Goal: Information Seeking & Learning: Find specific fact

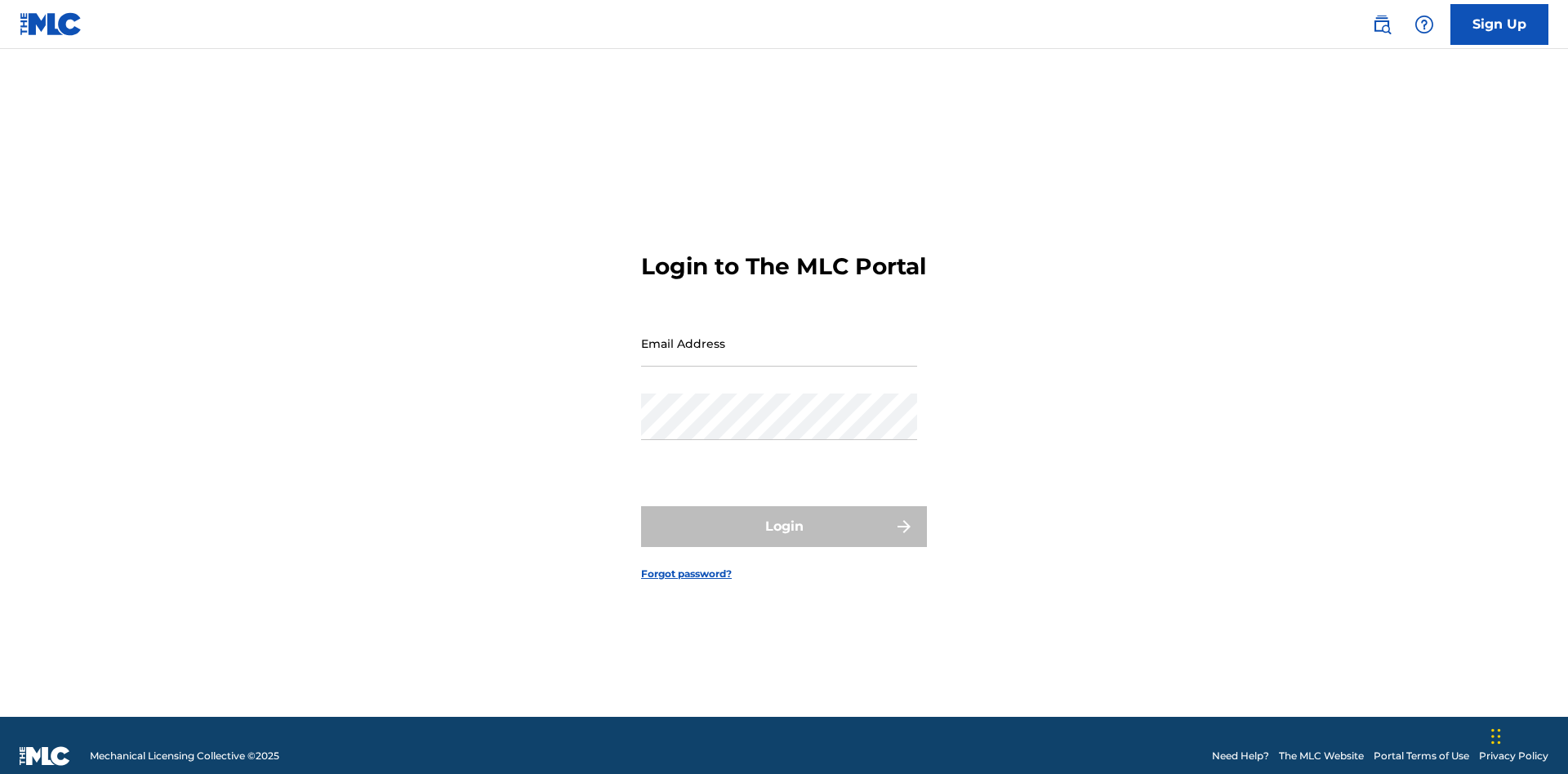
scroll to position [21, 0]
click at [779, 336] on input "Email Address" at bounding box center [779, 343] width 276 height 46
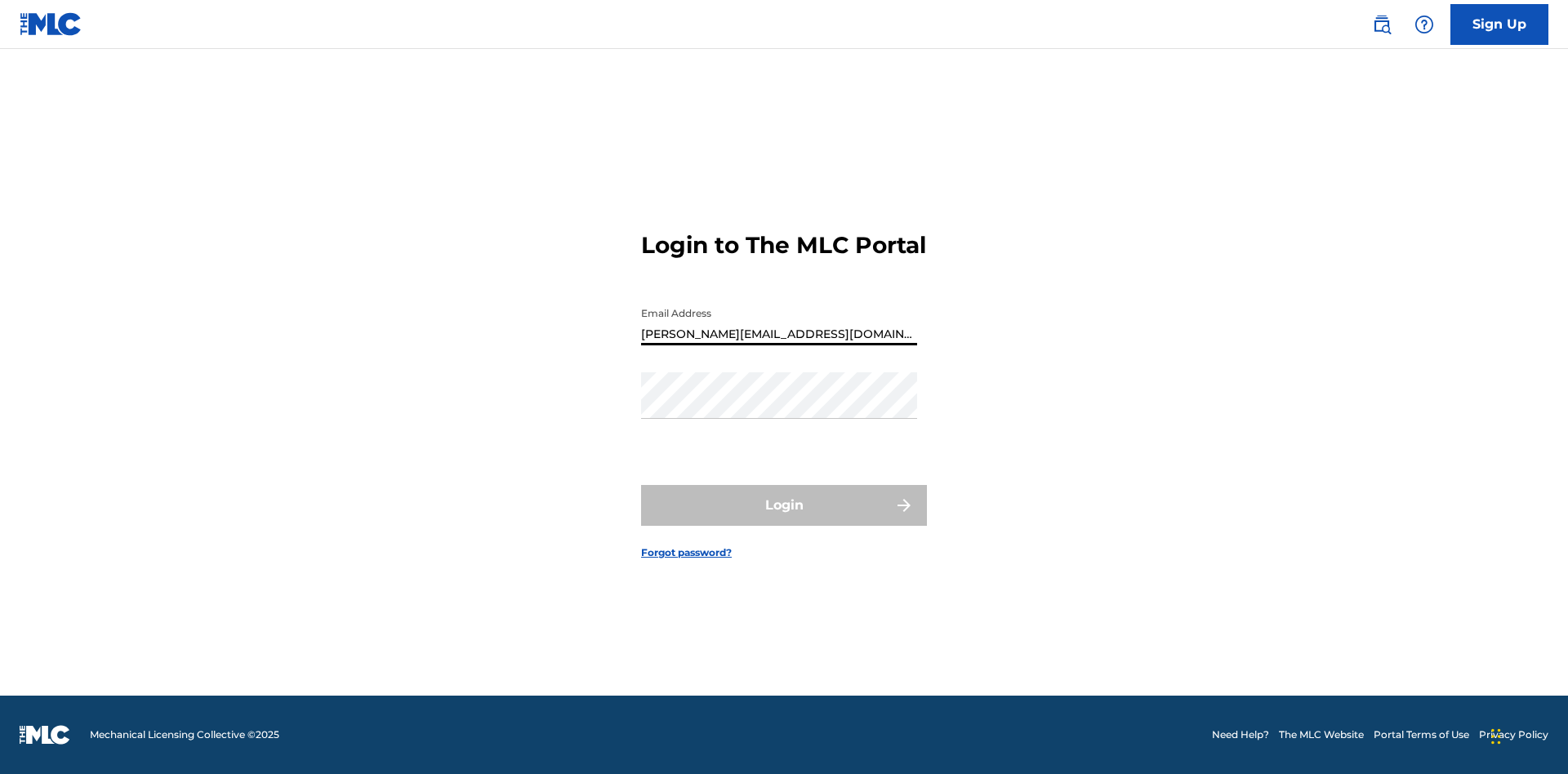
type input "[PERSON_NAME][EMAIL_ADDRESS][DOMAIN_NAME]"
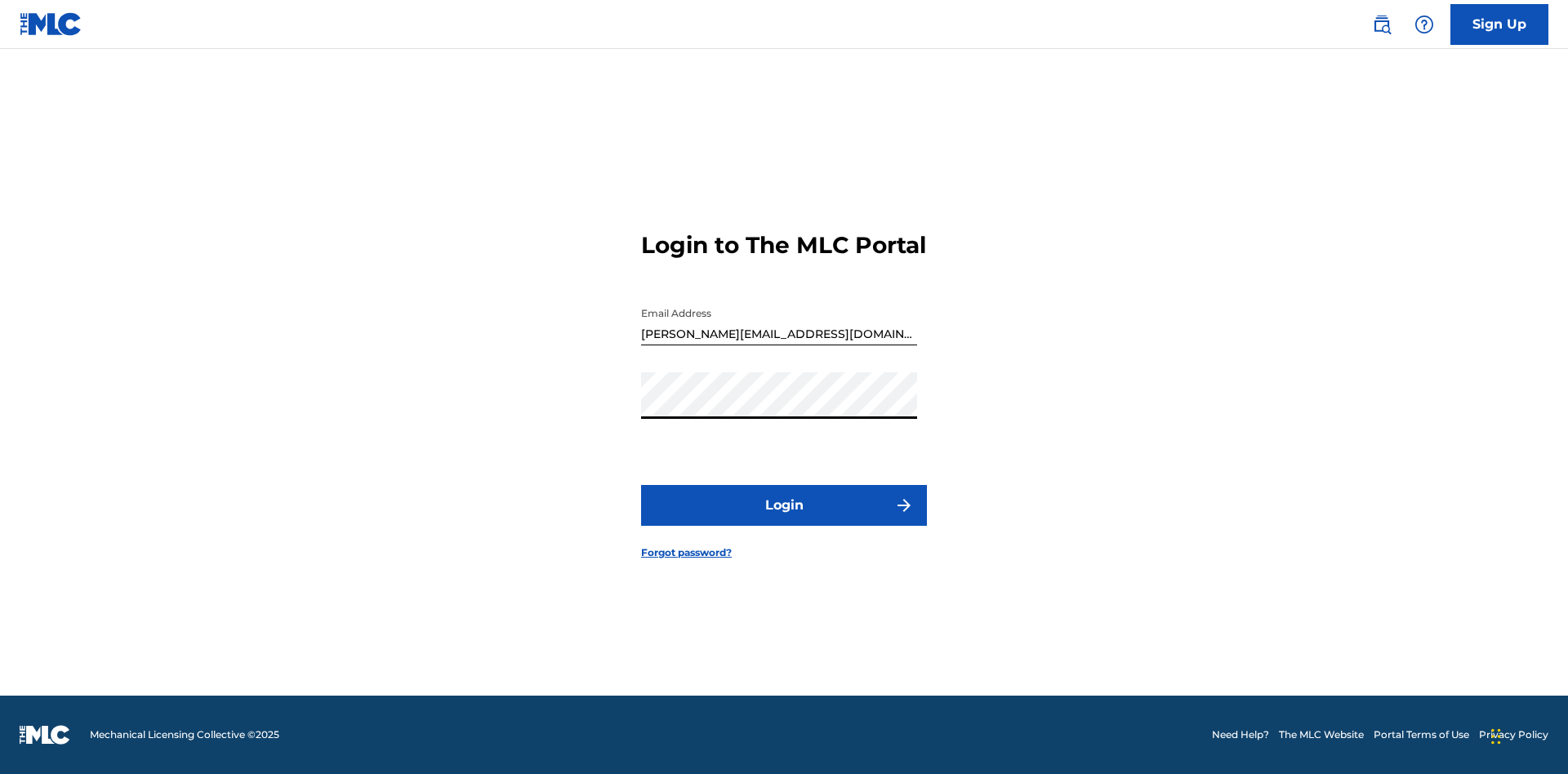
click at [784, 520] on button "Login" at bounding box center [784, 505] width 286 height 41
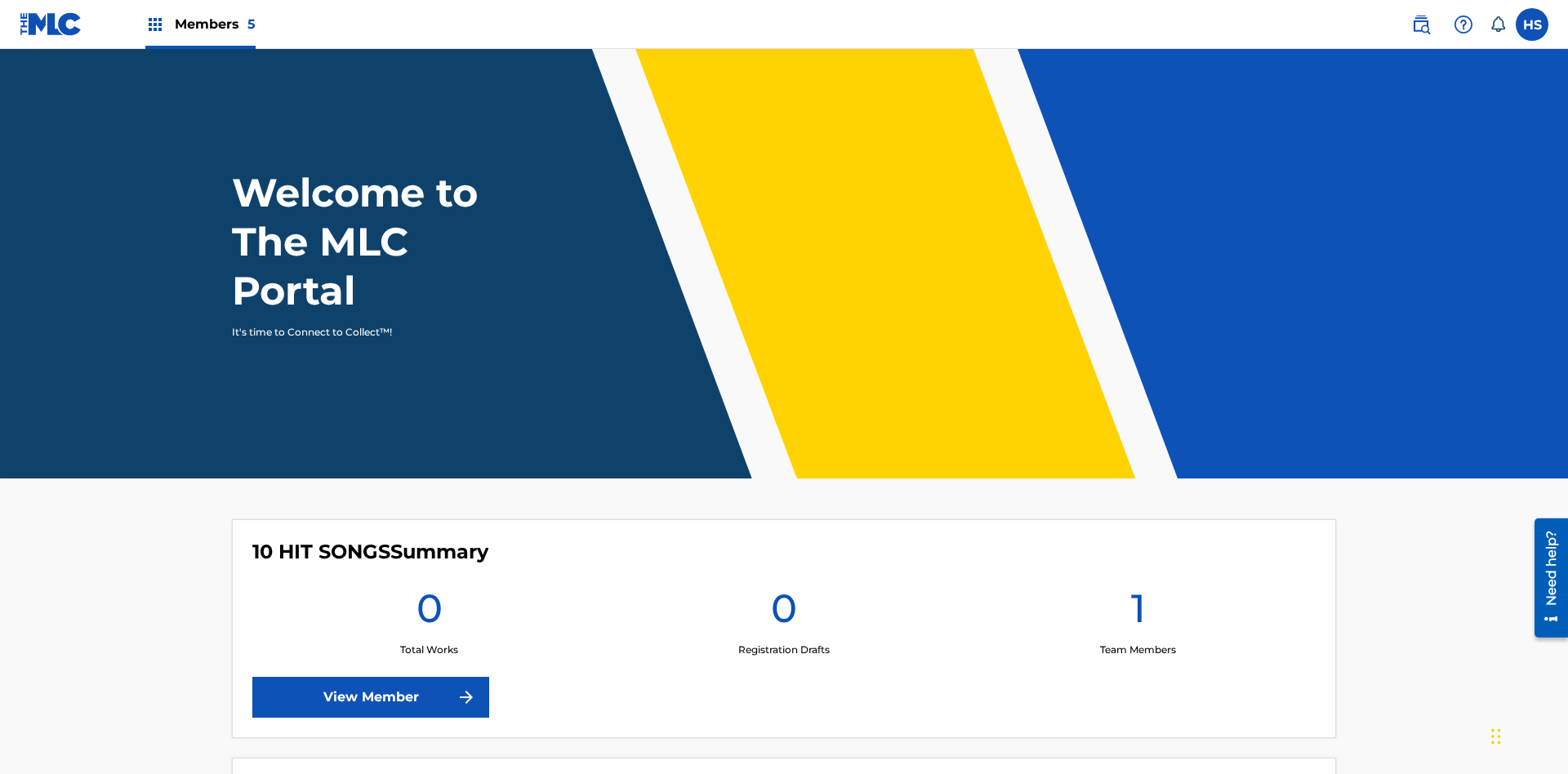
click at [199, 24] on span "Members 5" at bounding box center [214, 24] width 81 height 19
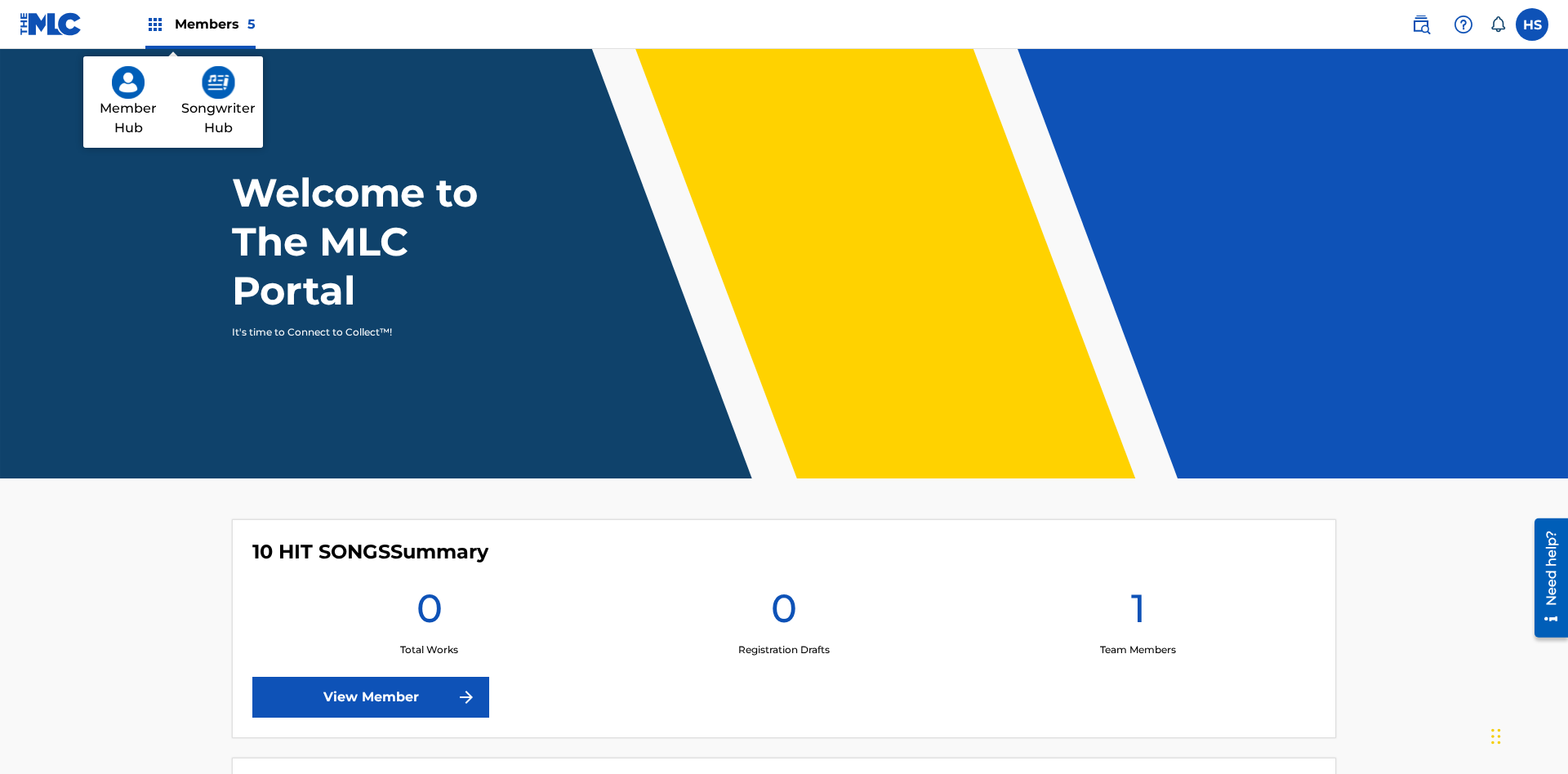
click at [218, 83] on img at bounding box center [218, 83] width 34 height 33
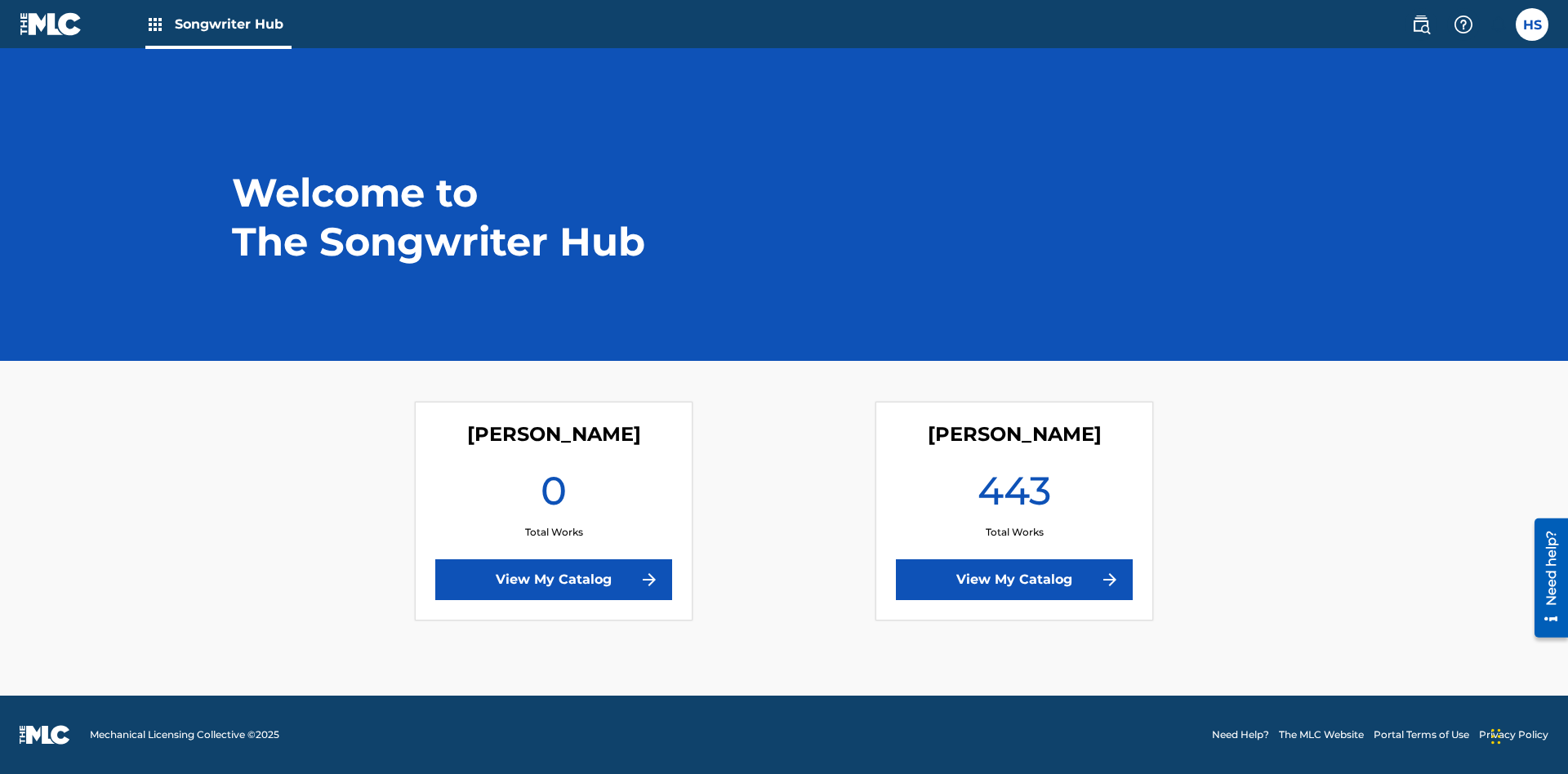
click at [1014, 580] on link "View My Catalog" at bounding box center [1013, 580] width 237 height 41
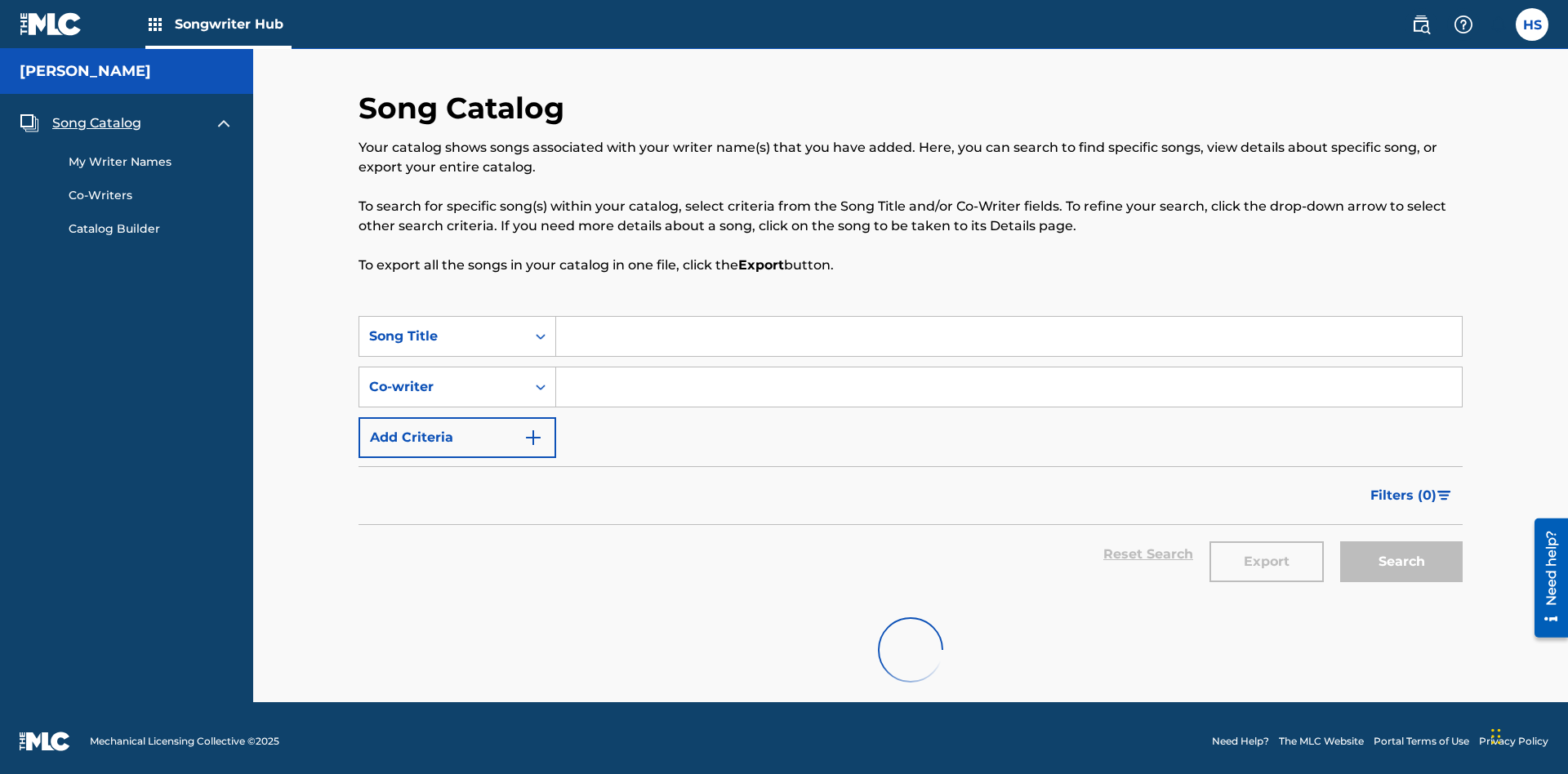
click at [96, 114] on span "Song Catalog" at bounding box center [97, 124] width 89 height 20
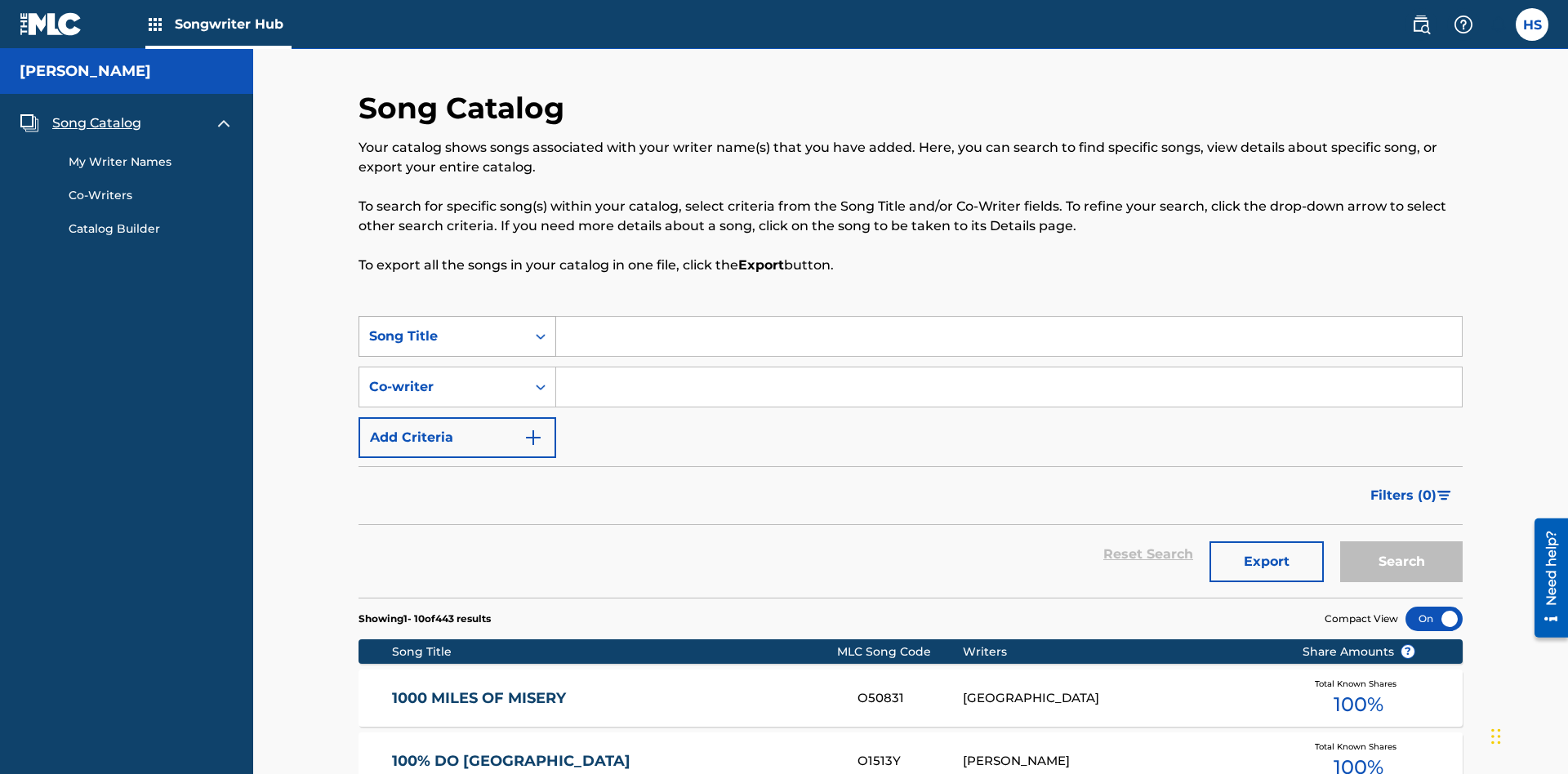
click at [442, 327] on div "Song Title" at bounding box center [442, 337] width 147 height 20
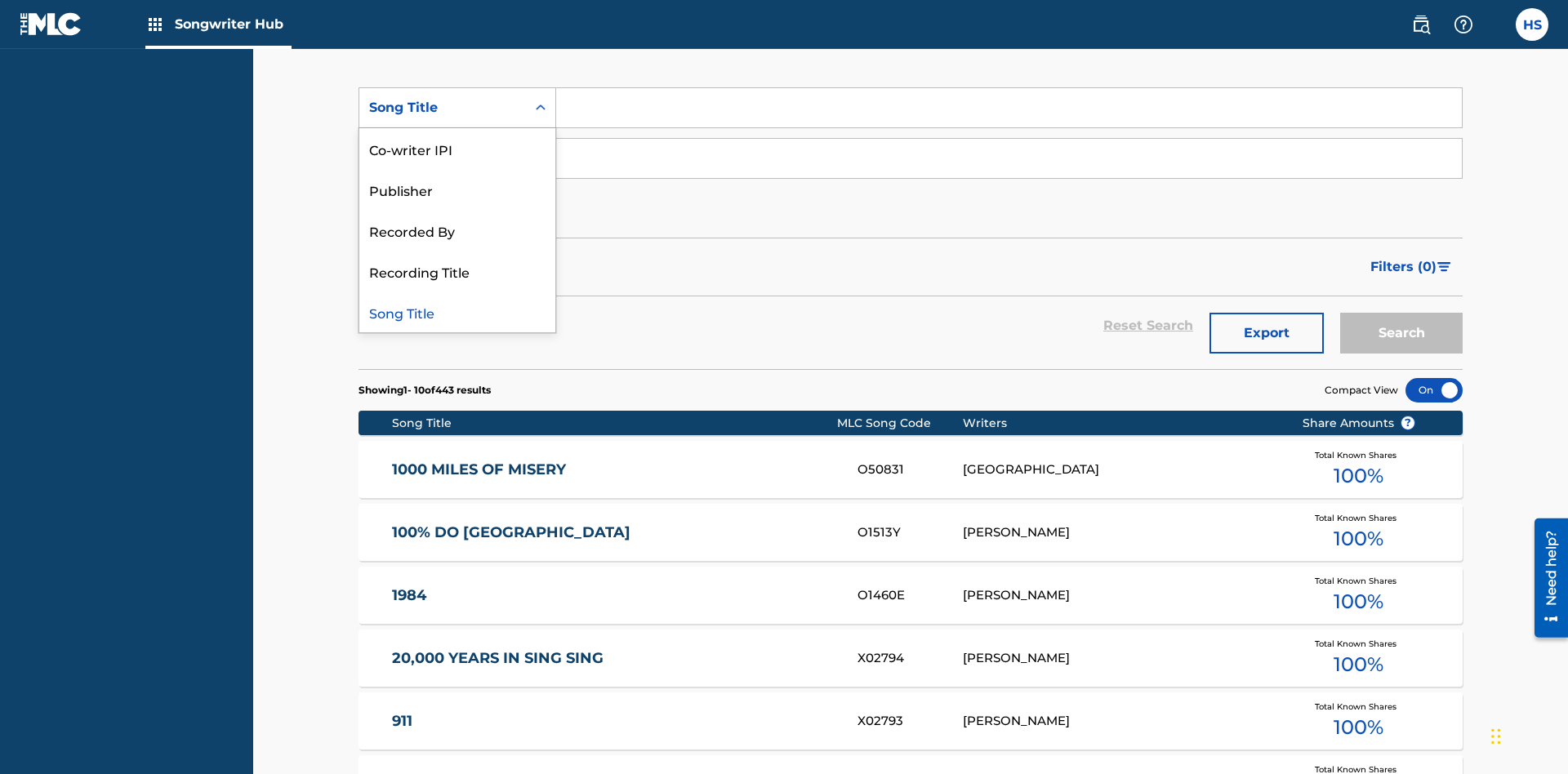
click at [458, 313] on div "Song Title" at bounding box center [458, 312] width 196 height 41
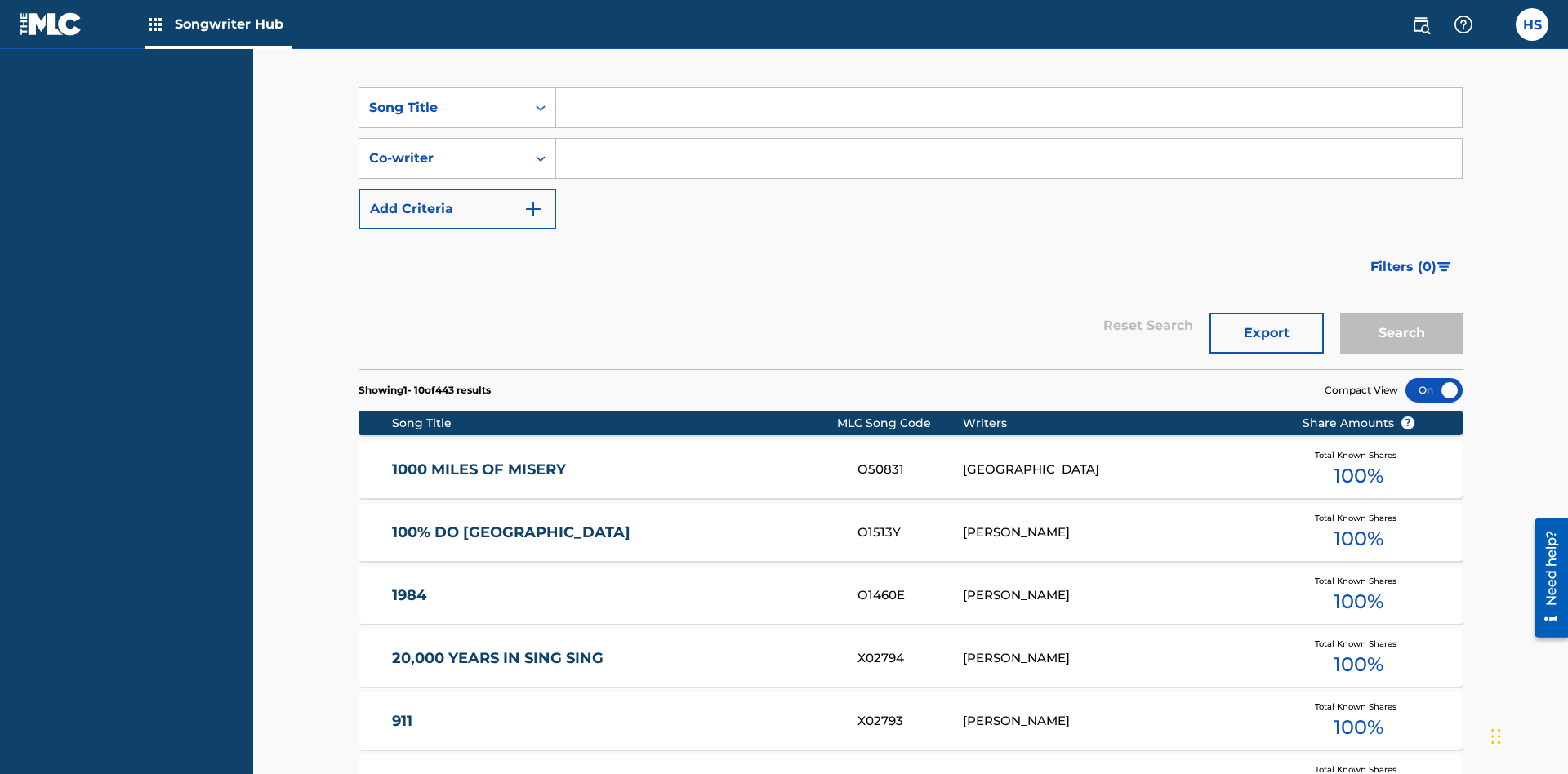
click at [1009, 117] on input "Search Form" at bounding box center [1008, 107] width 905 height 39
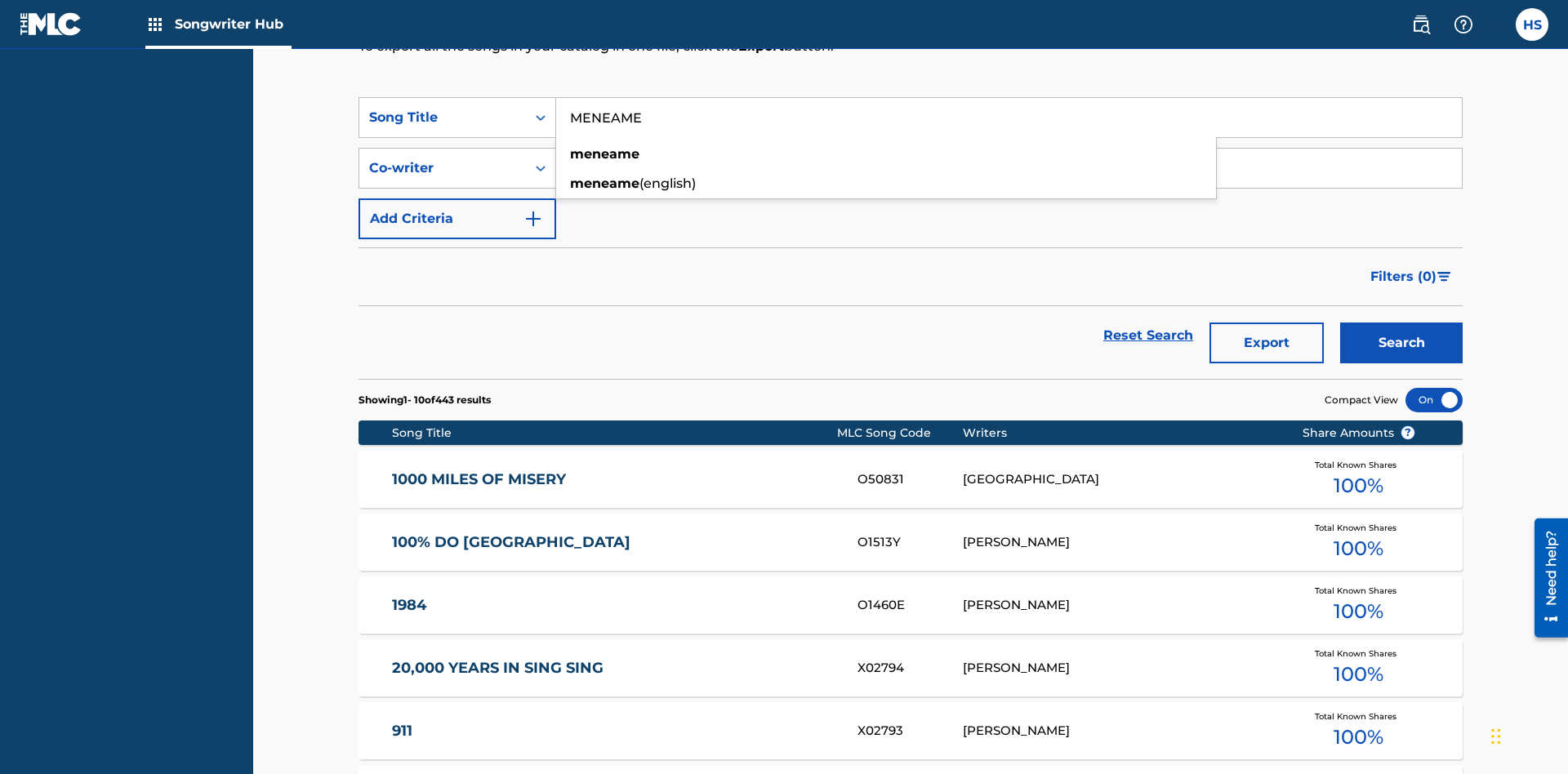
type input "MENEAME"
click at [1401, 322] on button "Search" at bounding box center [1401, 342] width 123 height 41
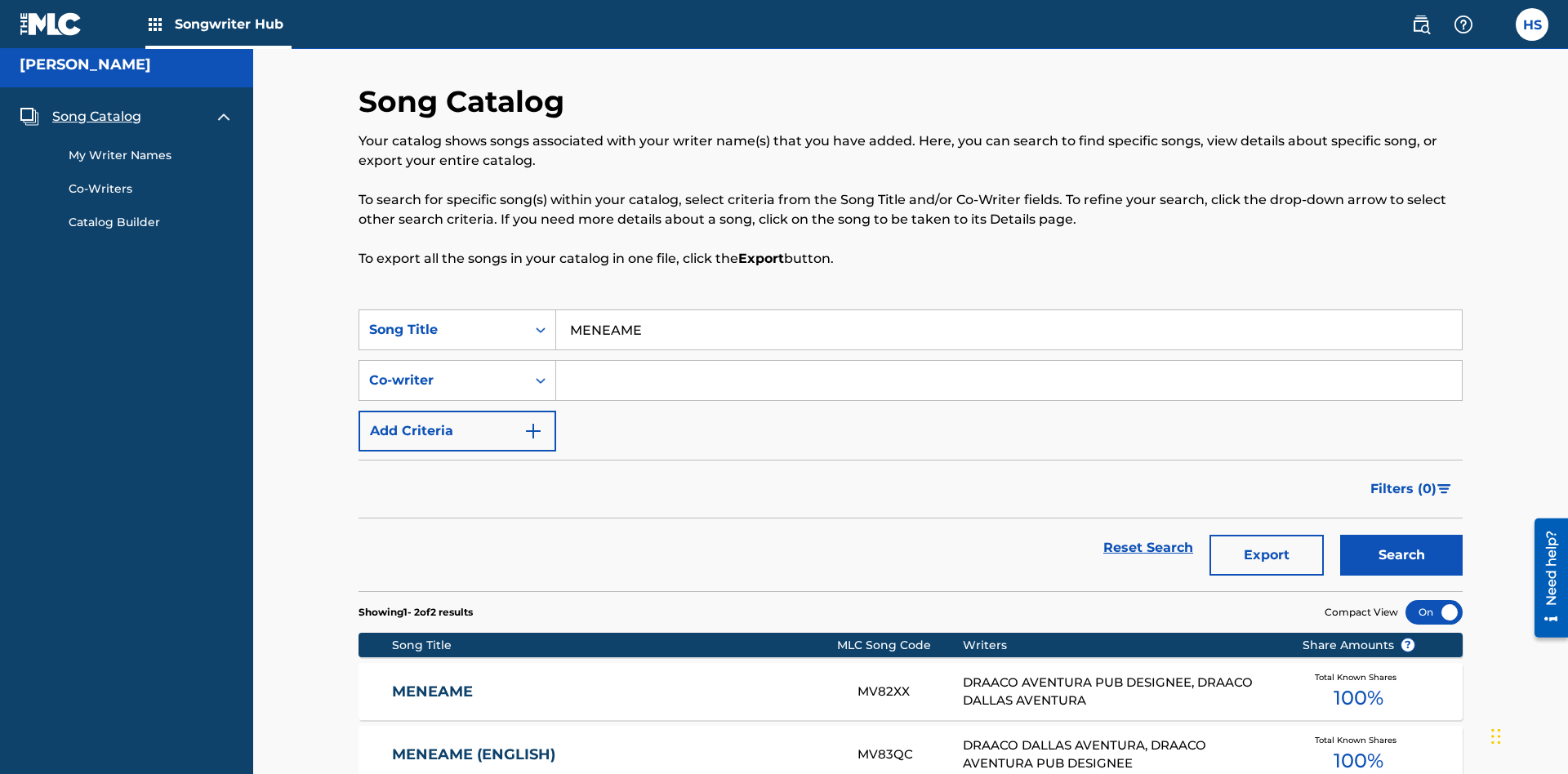
scroll to position [171, 0]
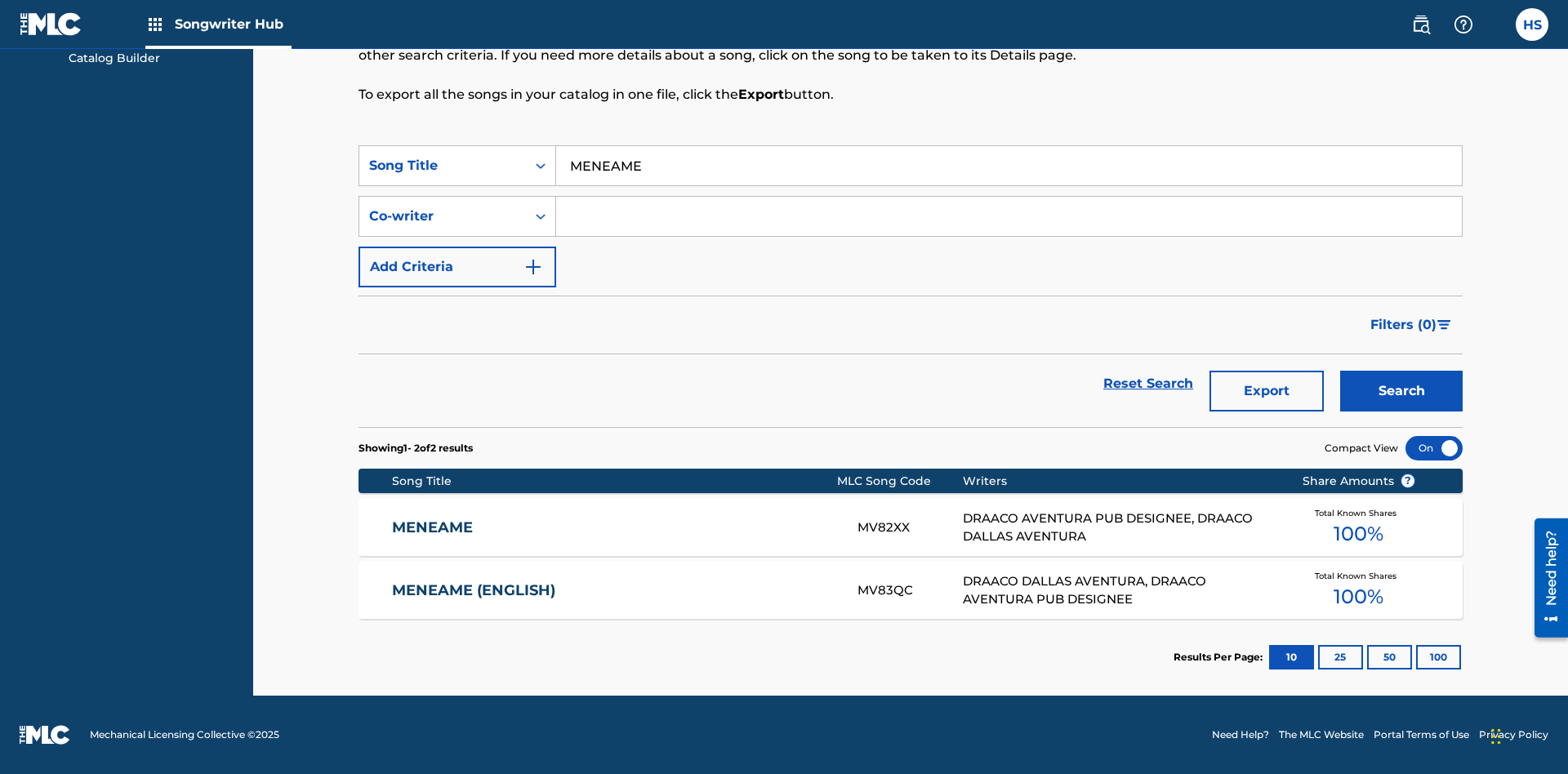
click at [1009, 166] on input "MENEAME" at bounding box center [1008, 165] width 905 height 39
click at [442, 216] on div "Co-writer" at bounding box center [442, 217] width 147 height 20
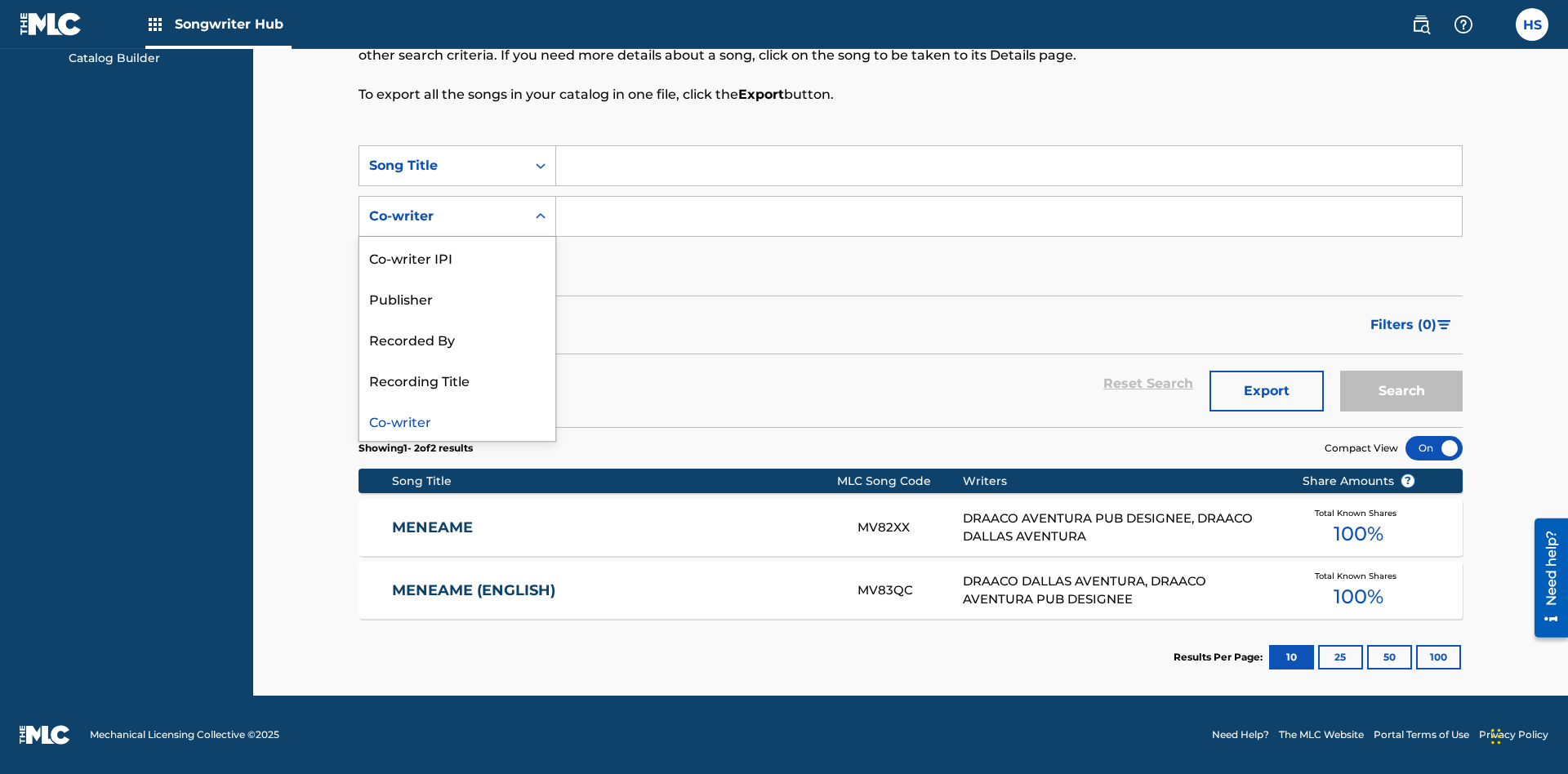
click at [458, 421] on div "Co-writer" at bounding box center [458, 421] width 196 height 41
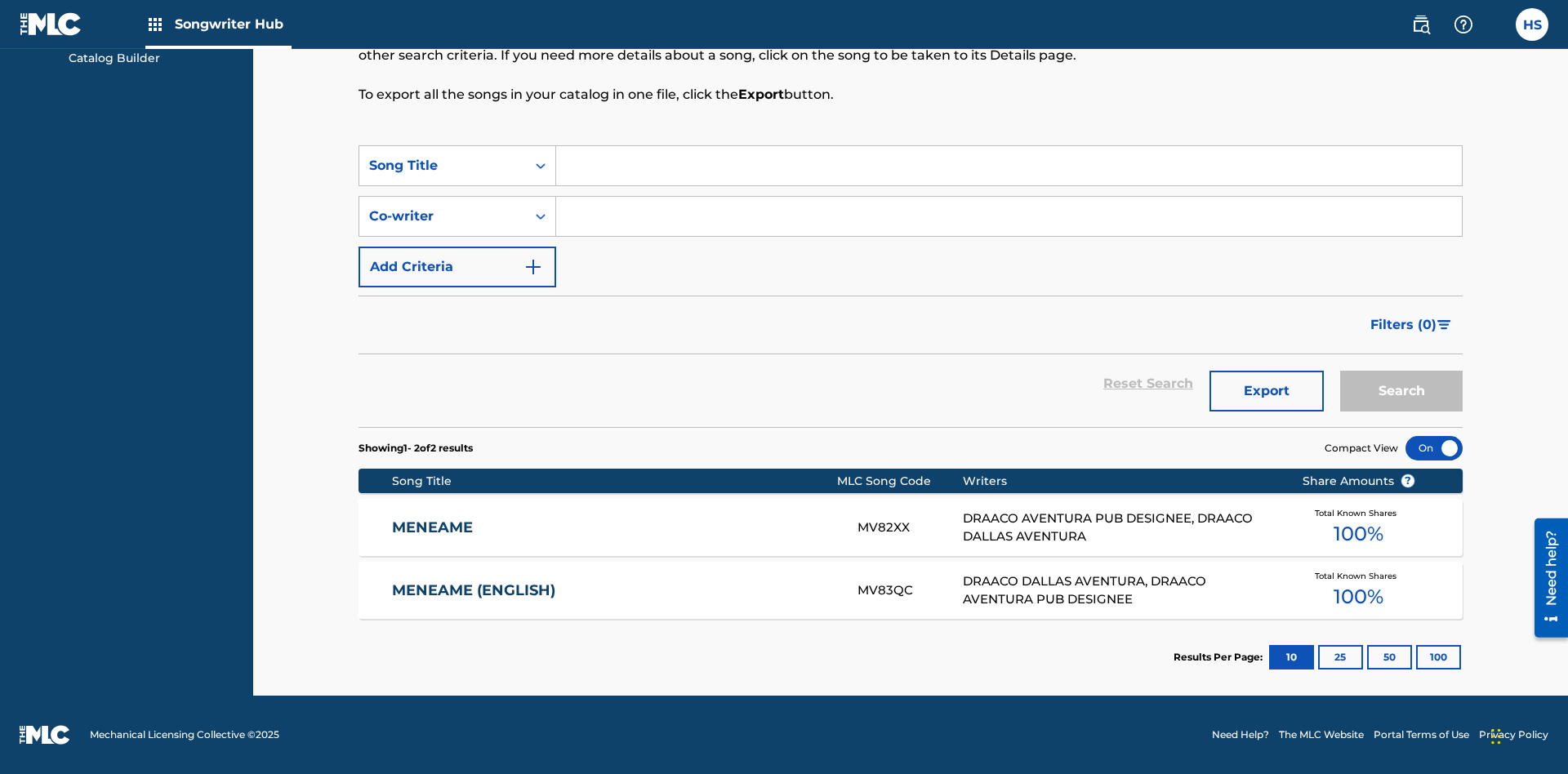
click at [1009, 216] on input "Search Form" at bounding box center [1008, 216] width 905 height 39
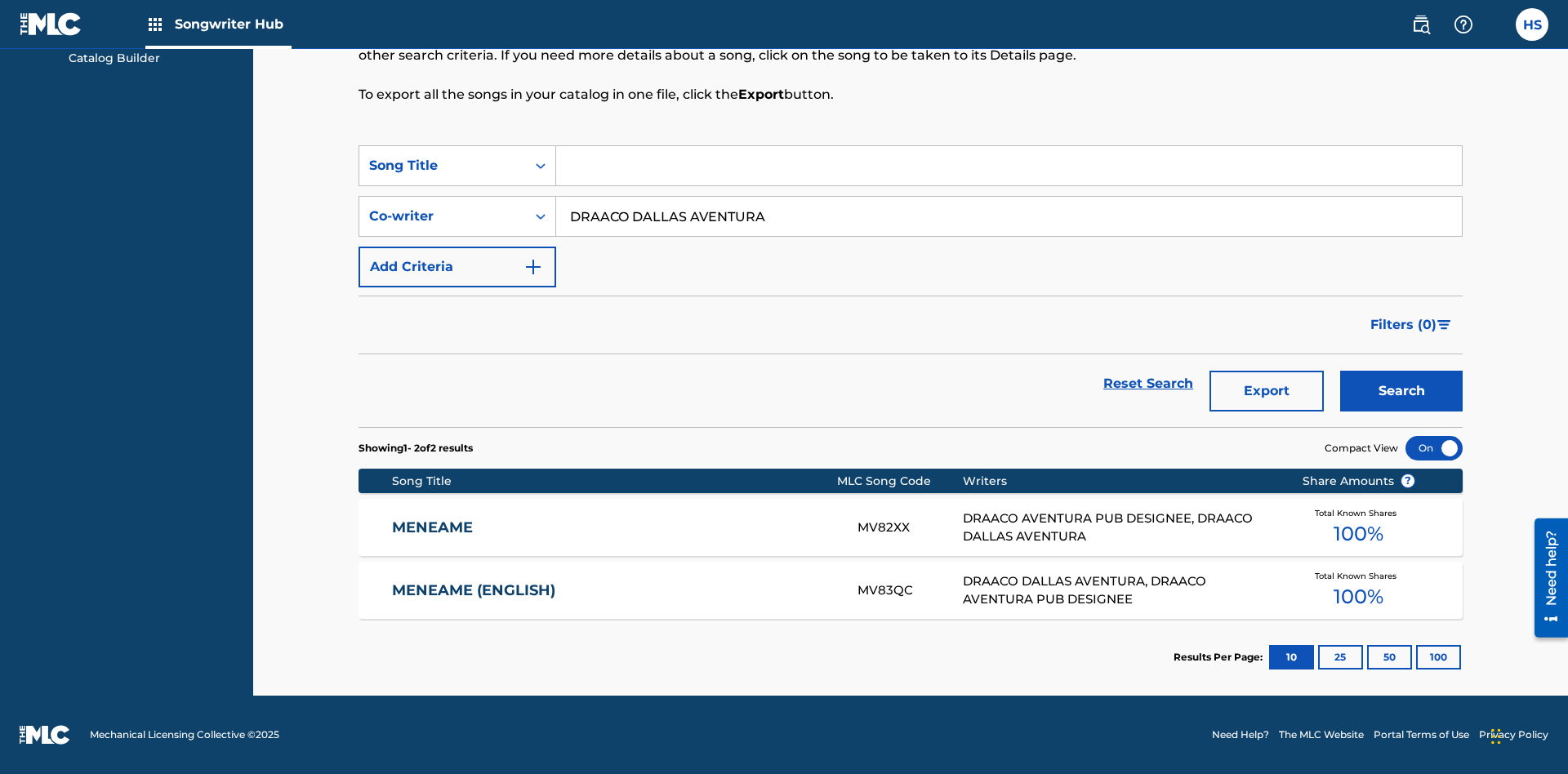
type input "DRAACO DALLAS AVENTURA"
click at [1401, 392] on button "Search" at bounding box center [1401, 391] width 123 height 41
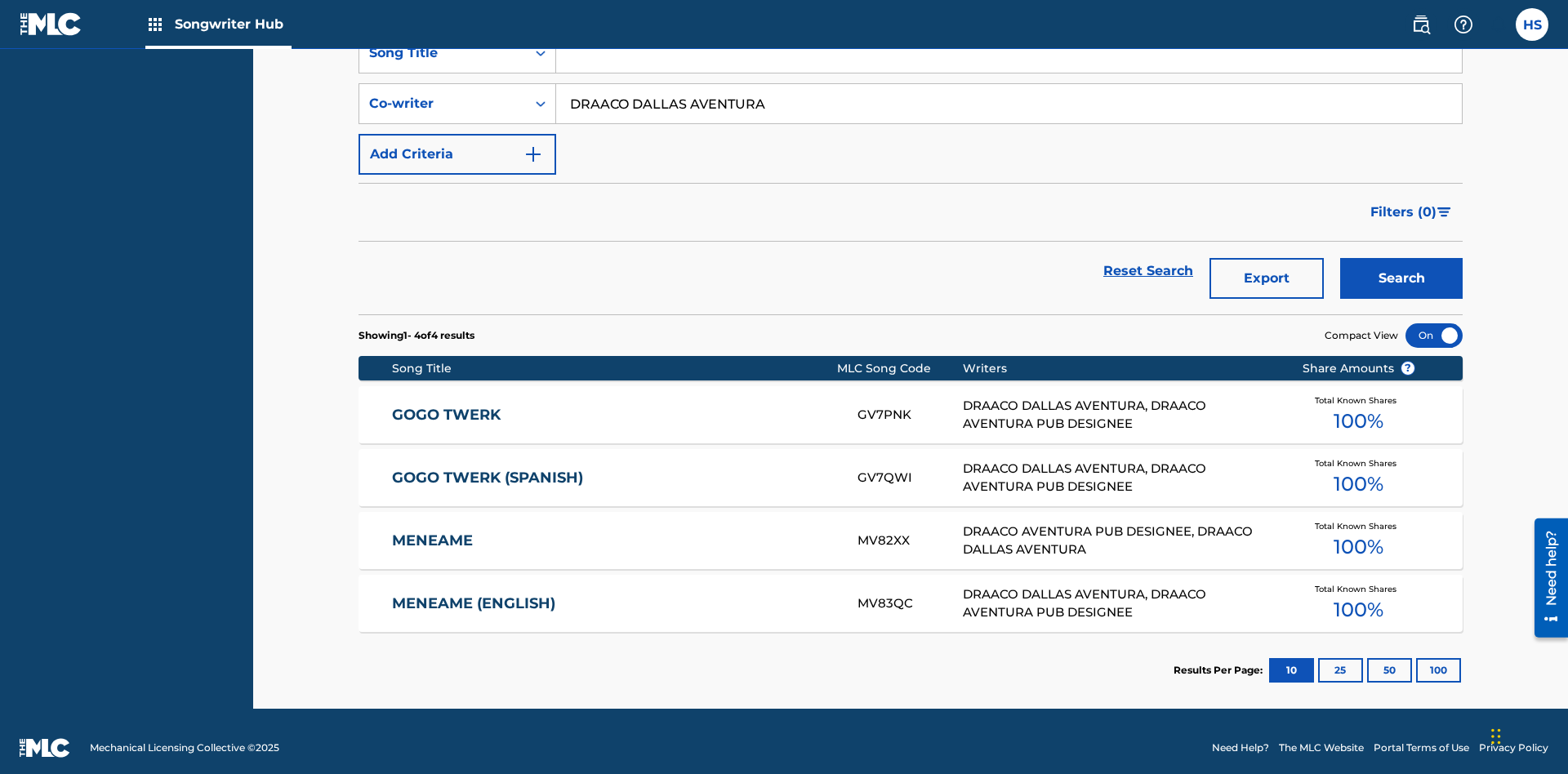
click at [1009, 117] on input "DRAACO DALLAS AVENTURA" at bounding box center [1008, 104] width 905 height 39
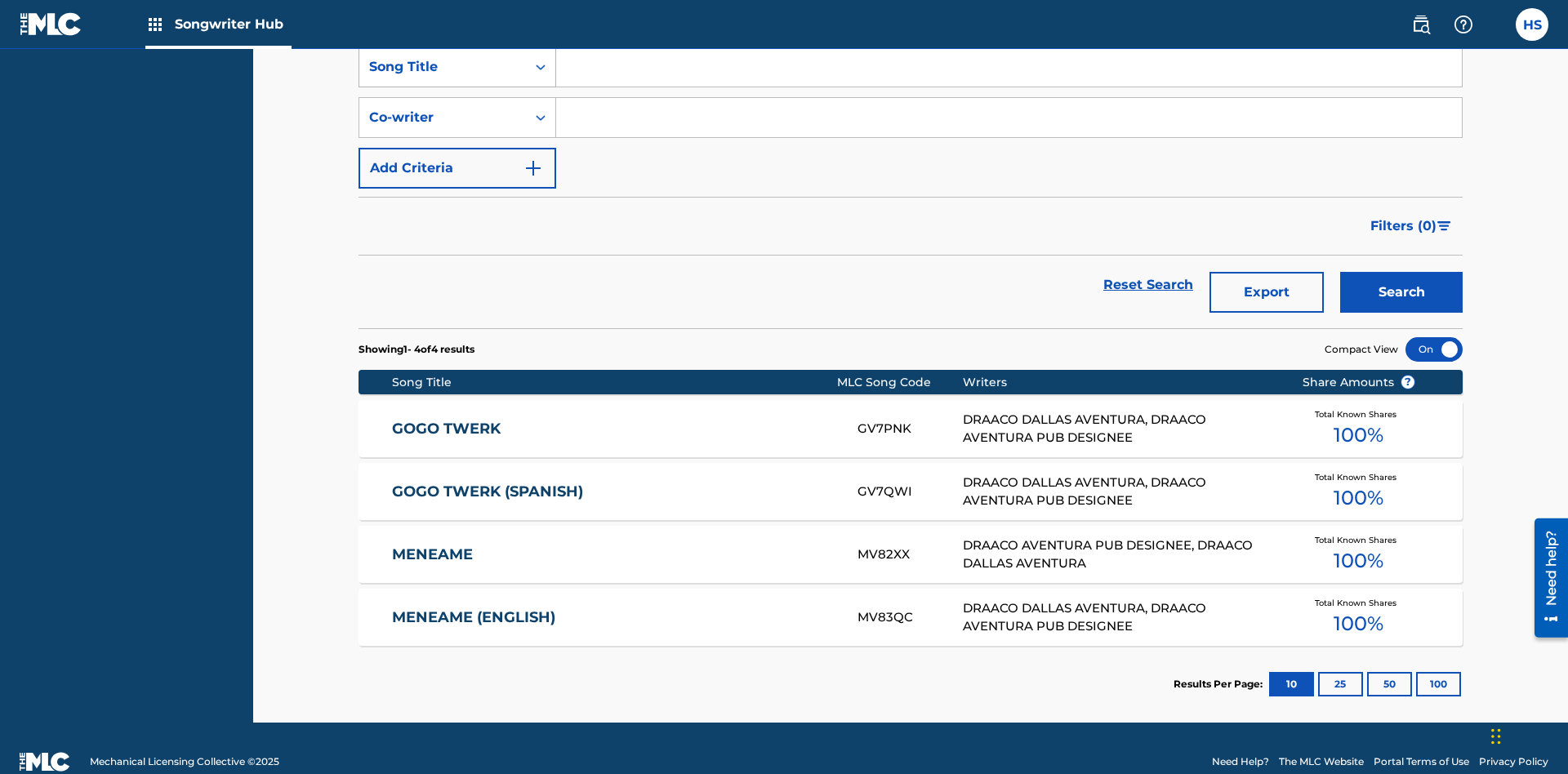
click at [442, 77] on div "Song Title" at bounding box center [442, 67] width 147 height 20
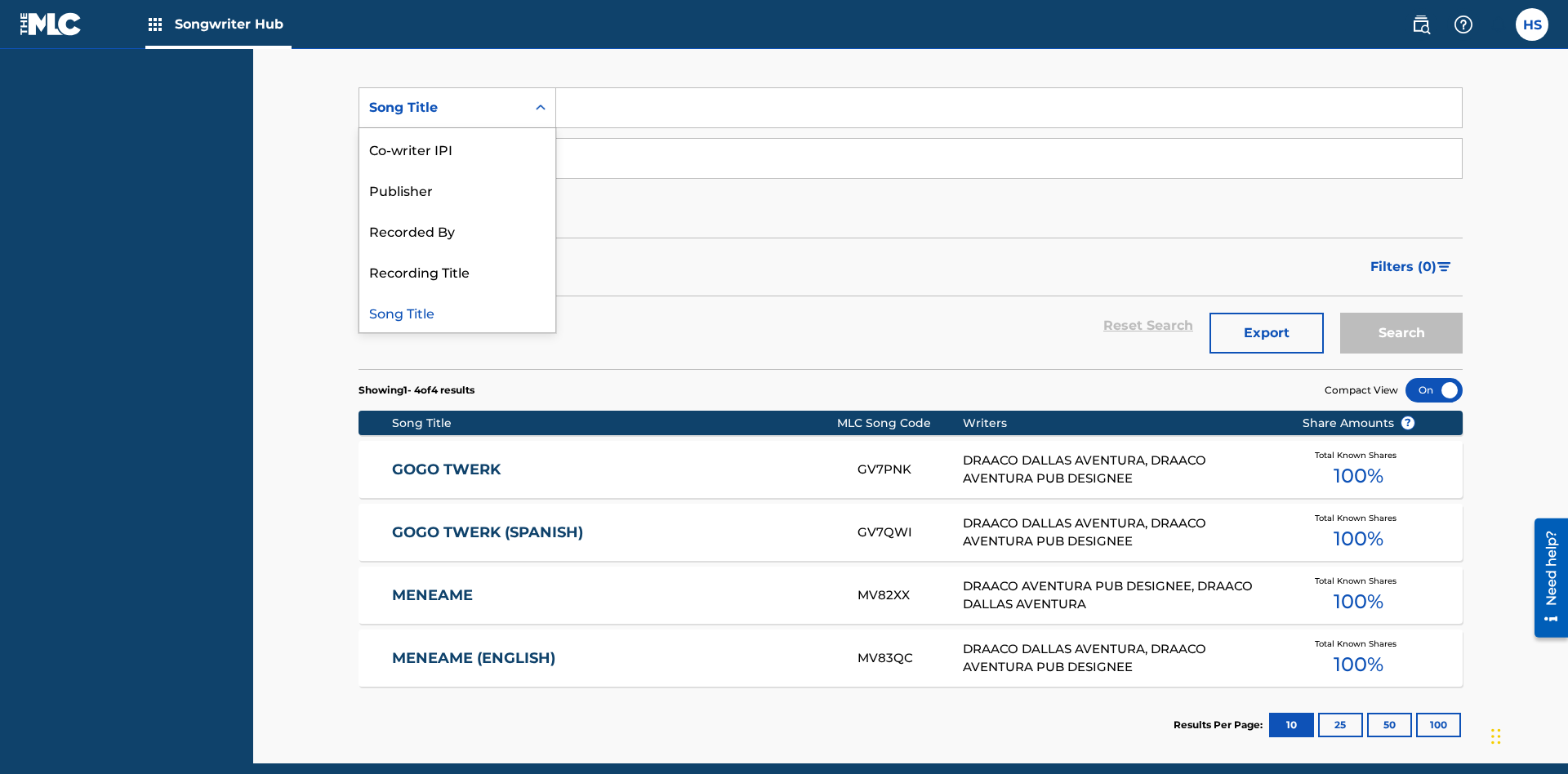
click at [458, 149] on div "Co-writer IPI" at bounding box center [458, 148] width 196 height 41
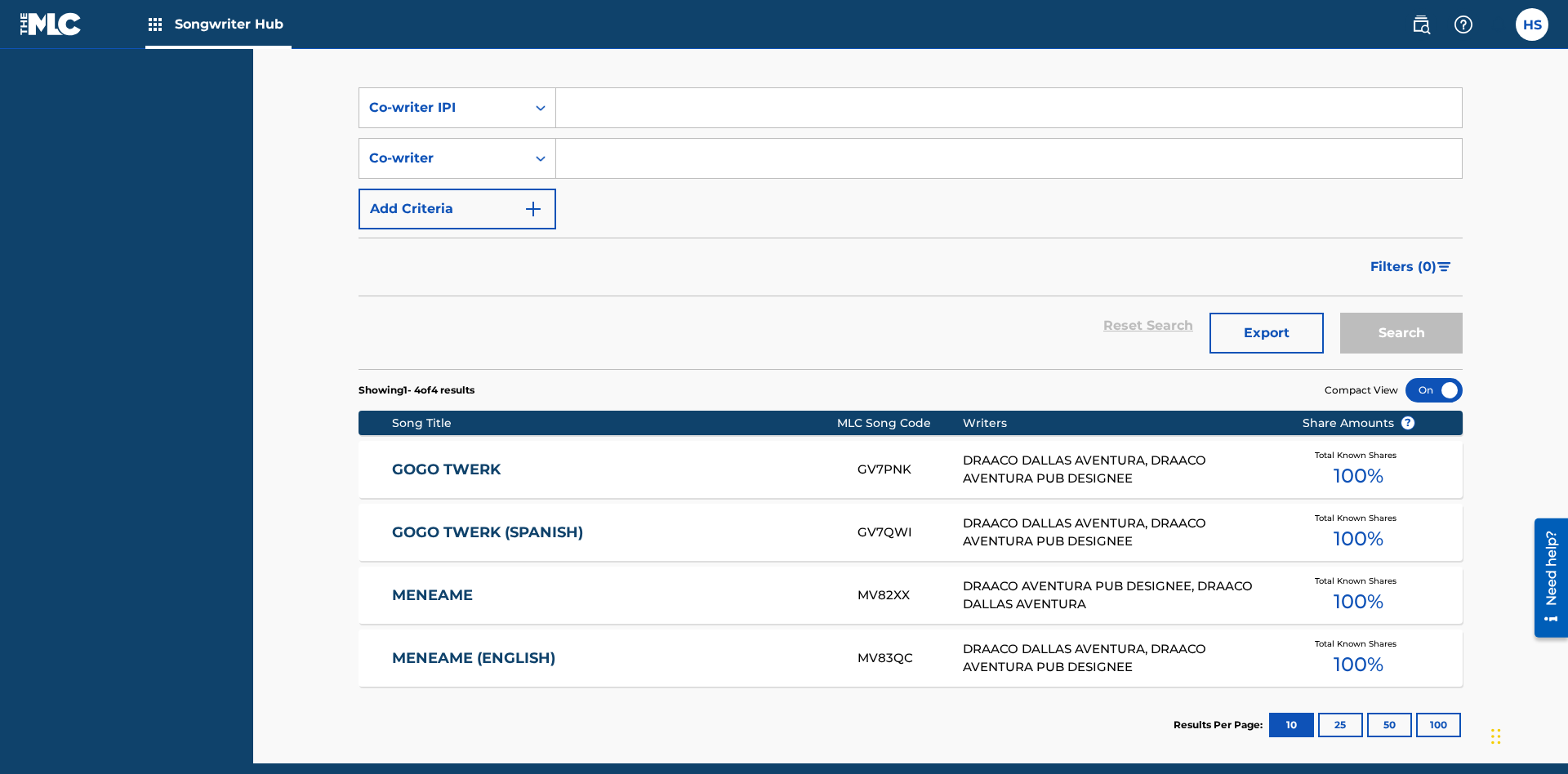
click at [1009, 117] on input "Search Form" at bounding box center [1008, 107] width 905 height 39
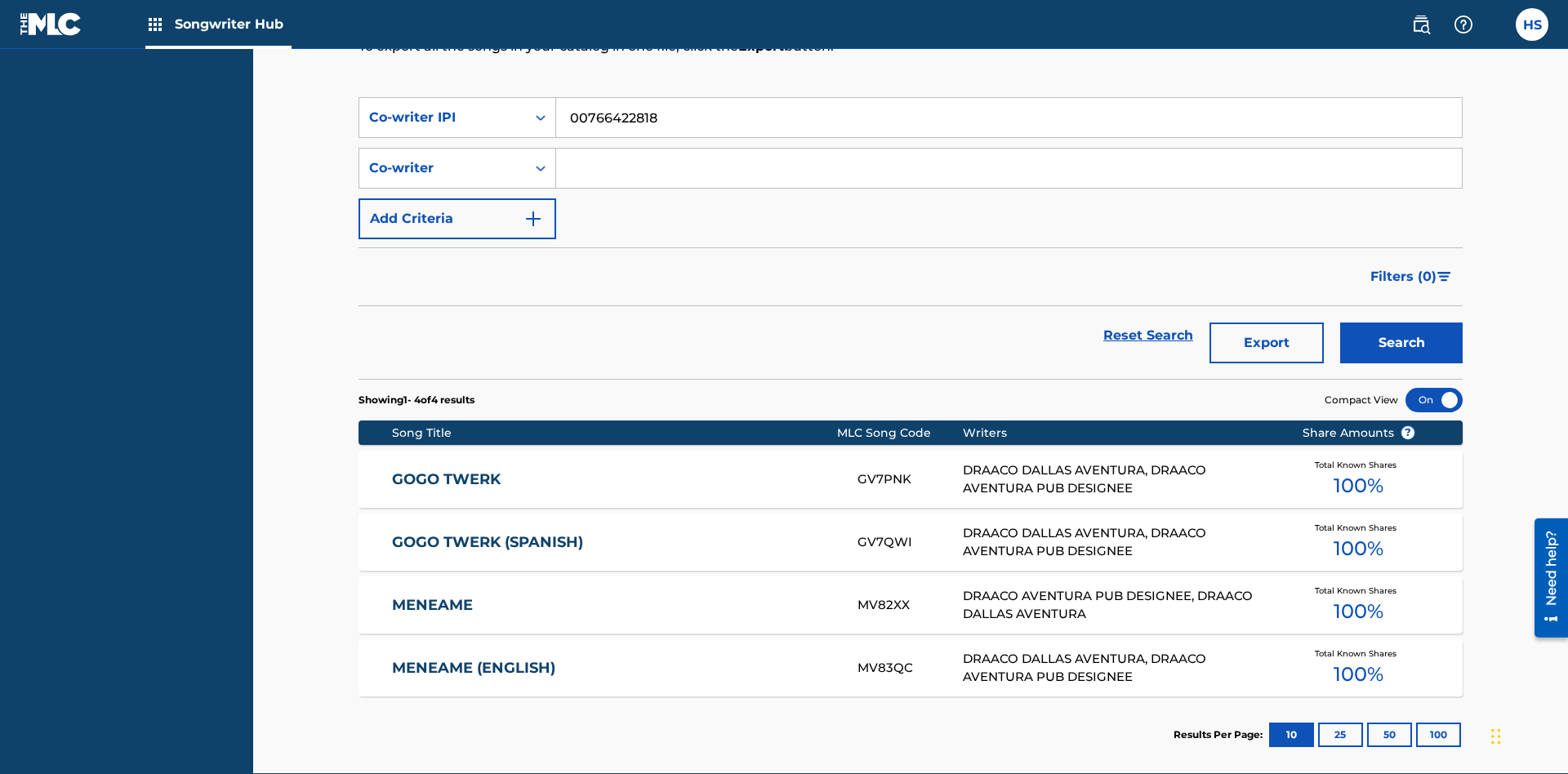
type input "00766422818"
click at [1401, 322] on button "Search" at bounding box center [1401, 342] width 123 height 41
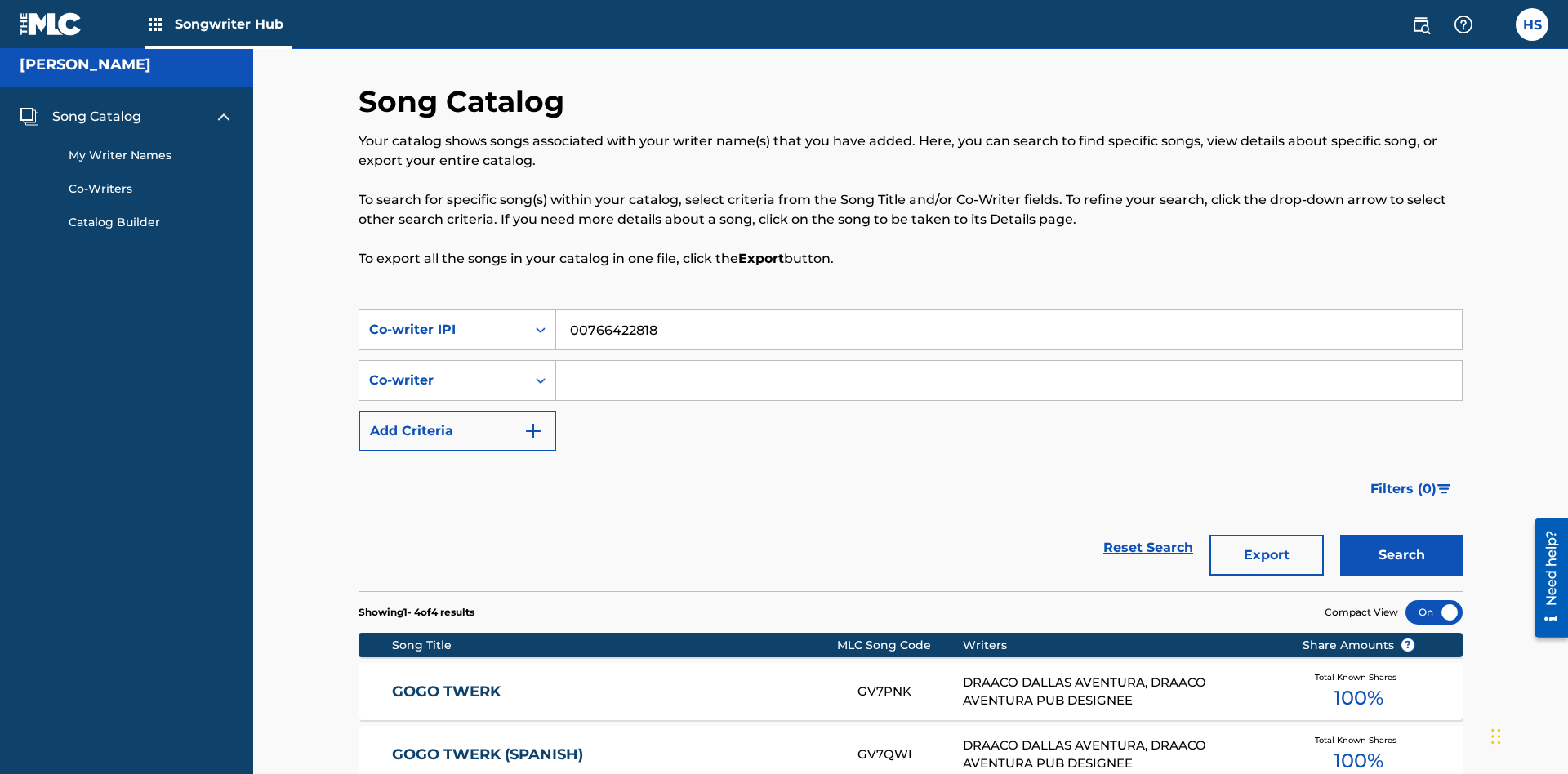
scroll to position [229, 0]
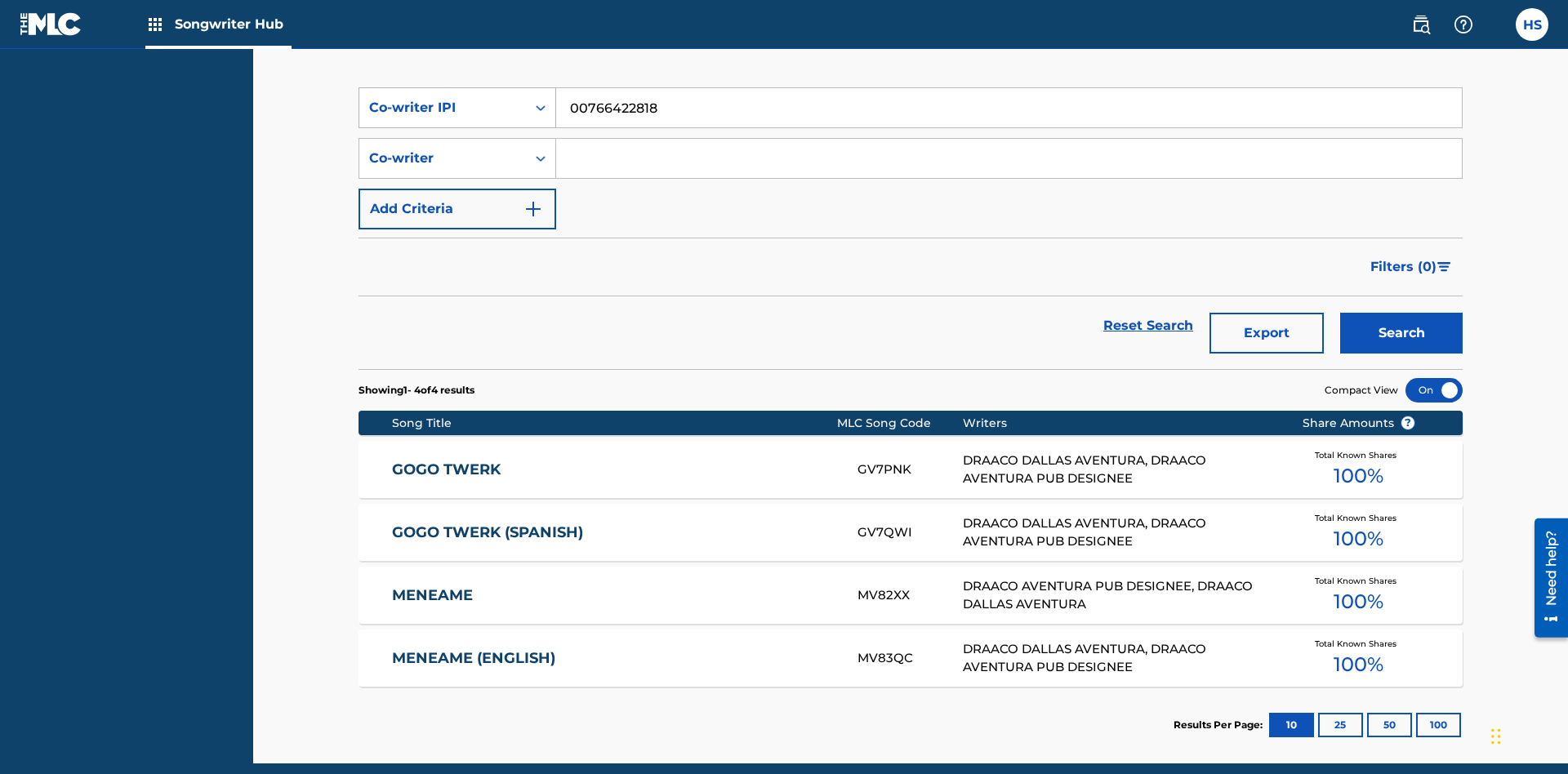
click at [442, 108] on div "Co-writer IPI" at bounding box center [442, 108] width 147 height 20
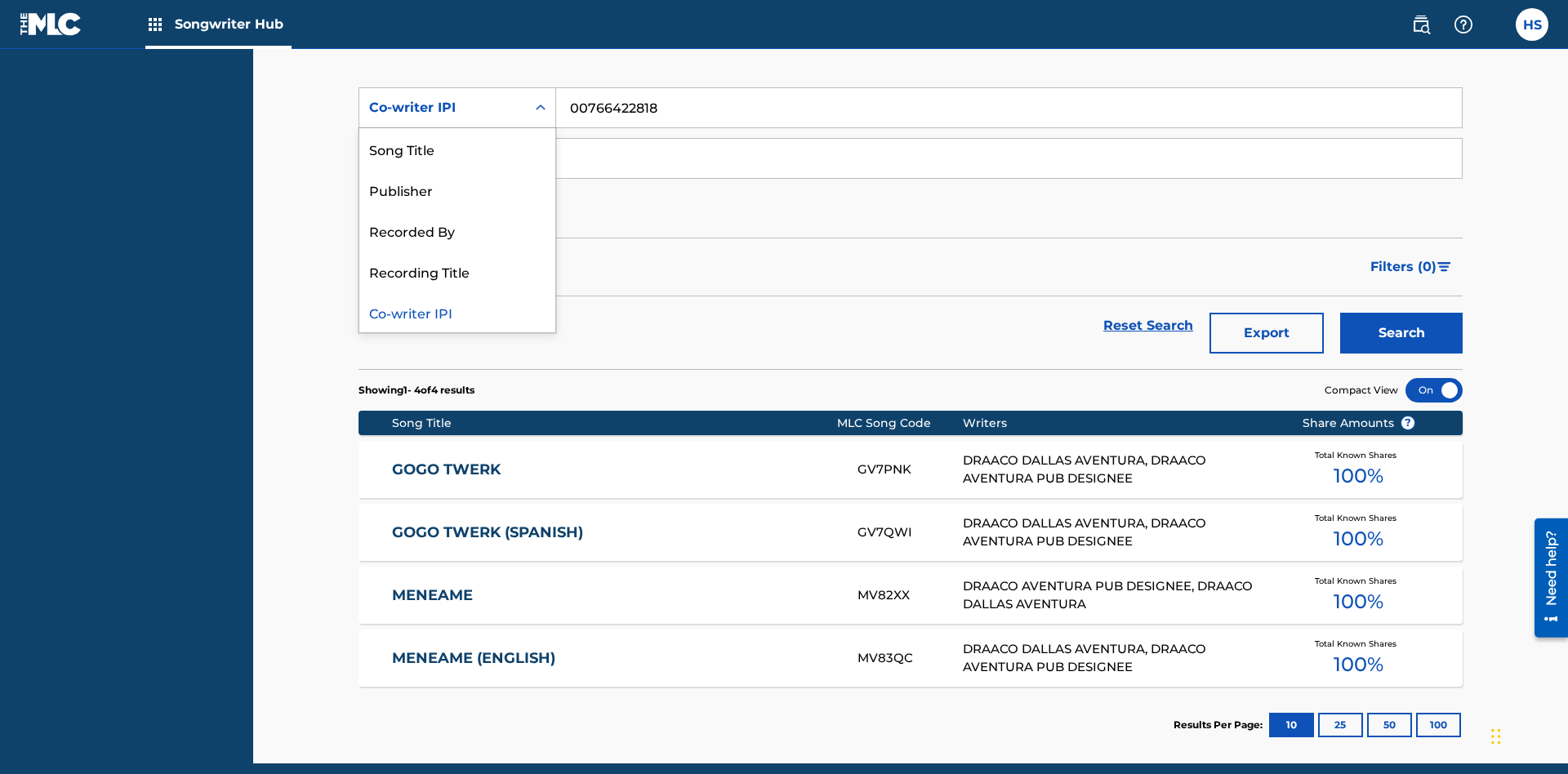
click at [458, 231] on div "Recorded By" at bounding box center [458, 230] width 196 height 41
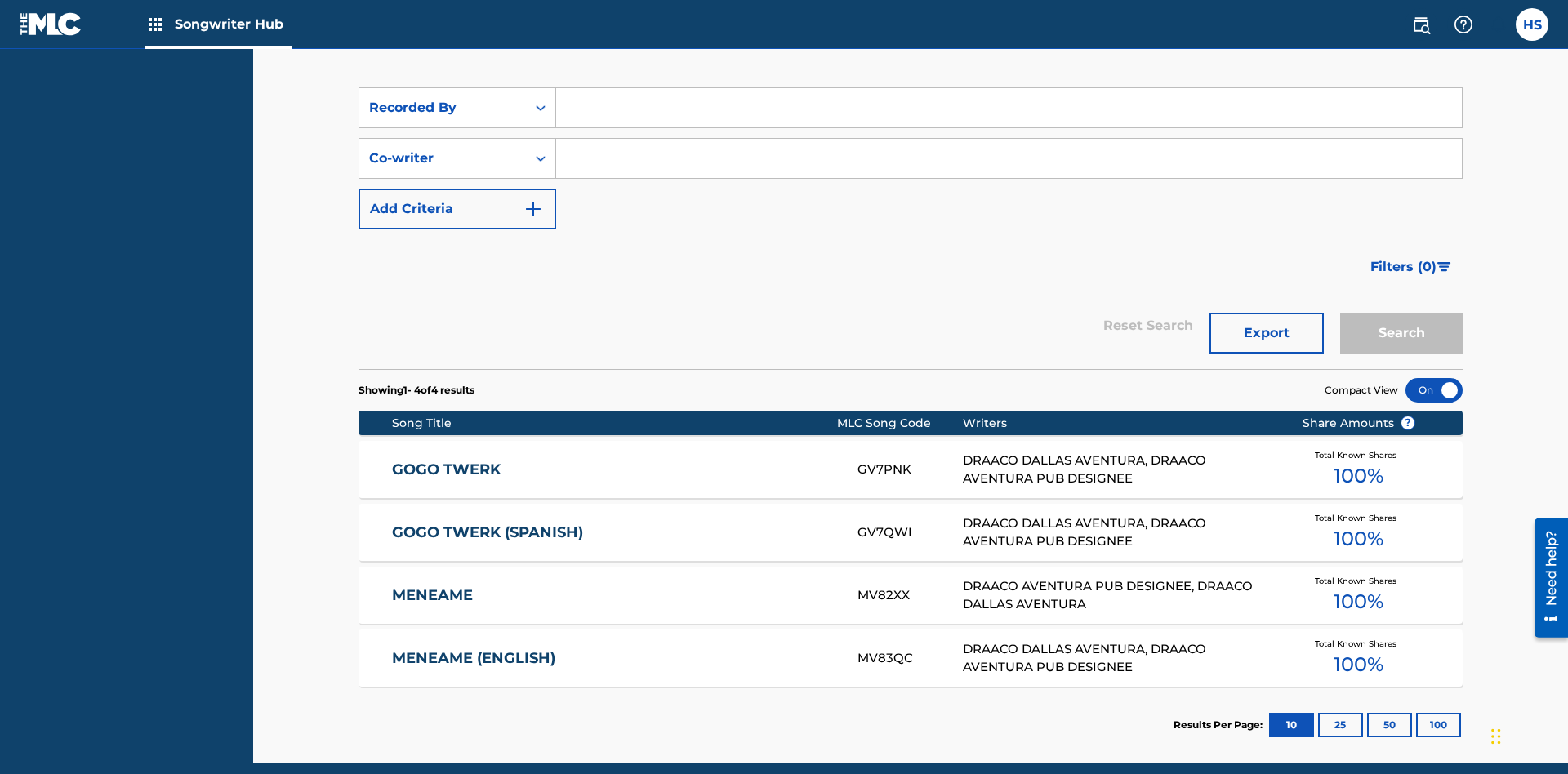
click at [1009, 117] on input "Search Form" at bounding box center [1008, 107] width 905 height 39
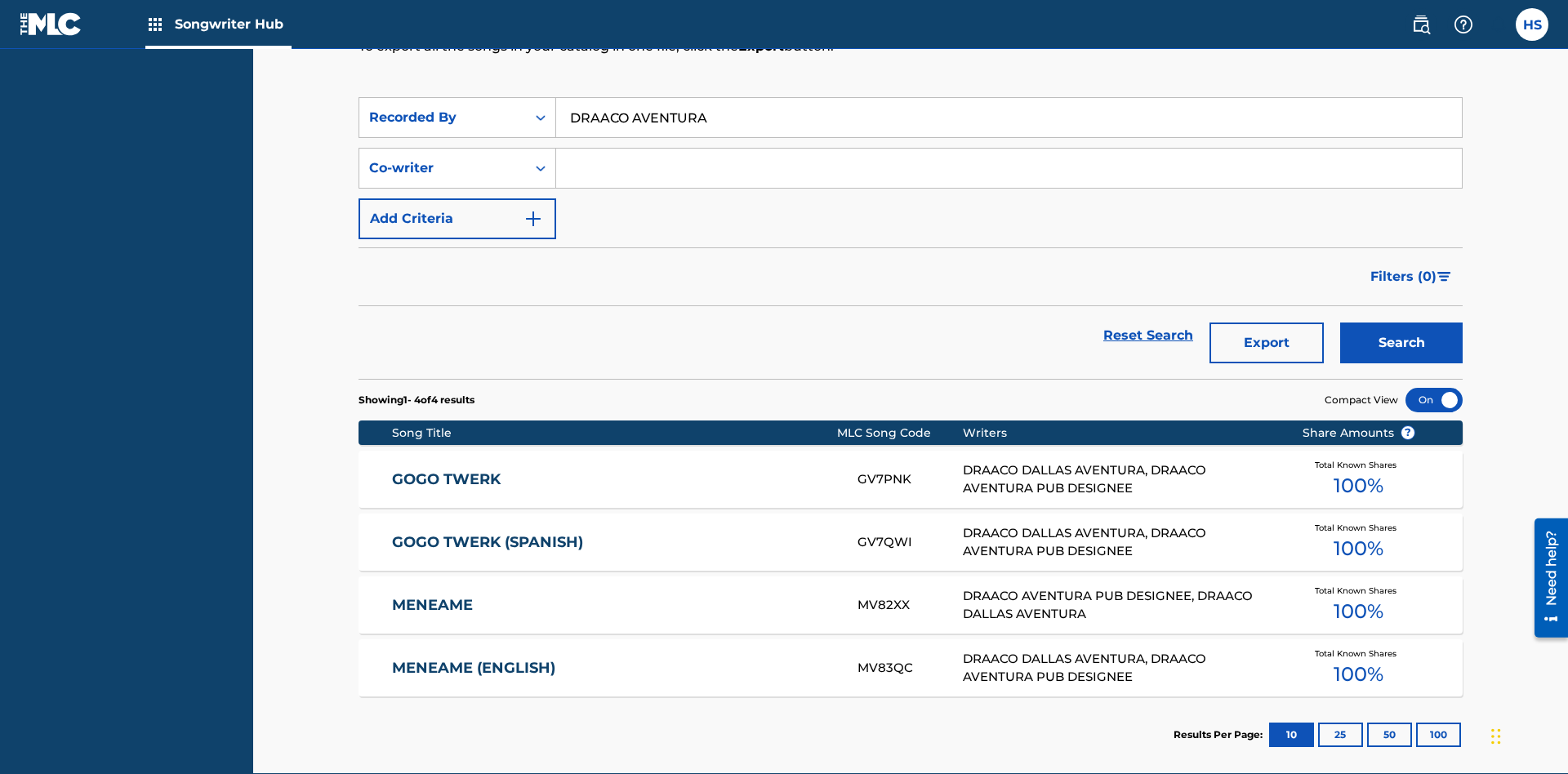
type input "DRAACO AVENTURA"
click at [1401, 322] on button "Search" at bounding box center [1401, 342] width 123 height 41
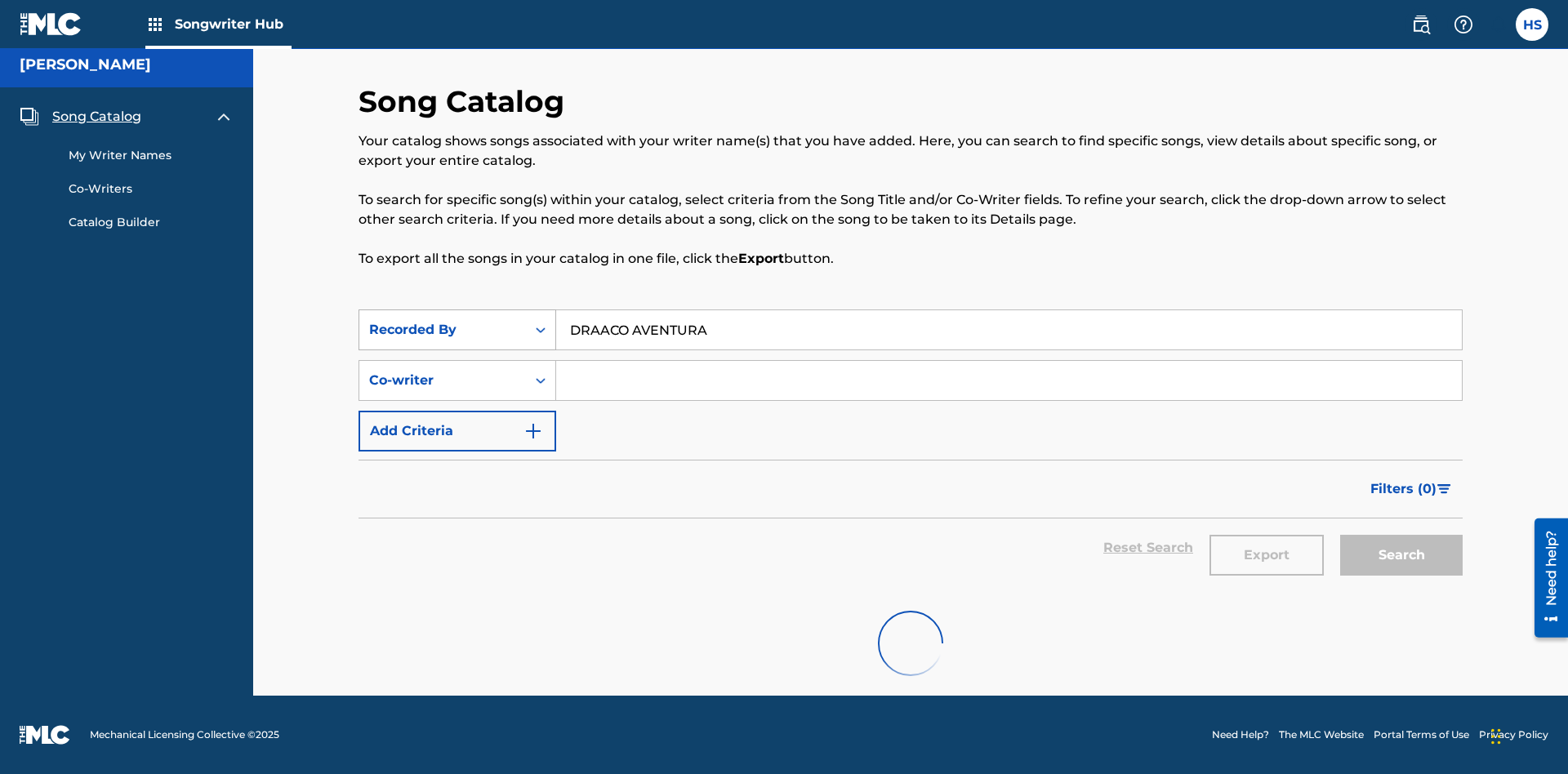
click at [442, 321] on div "Recorded By" at bounding box center [442, 331] width 147 height 20
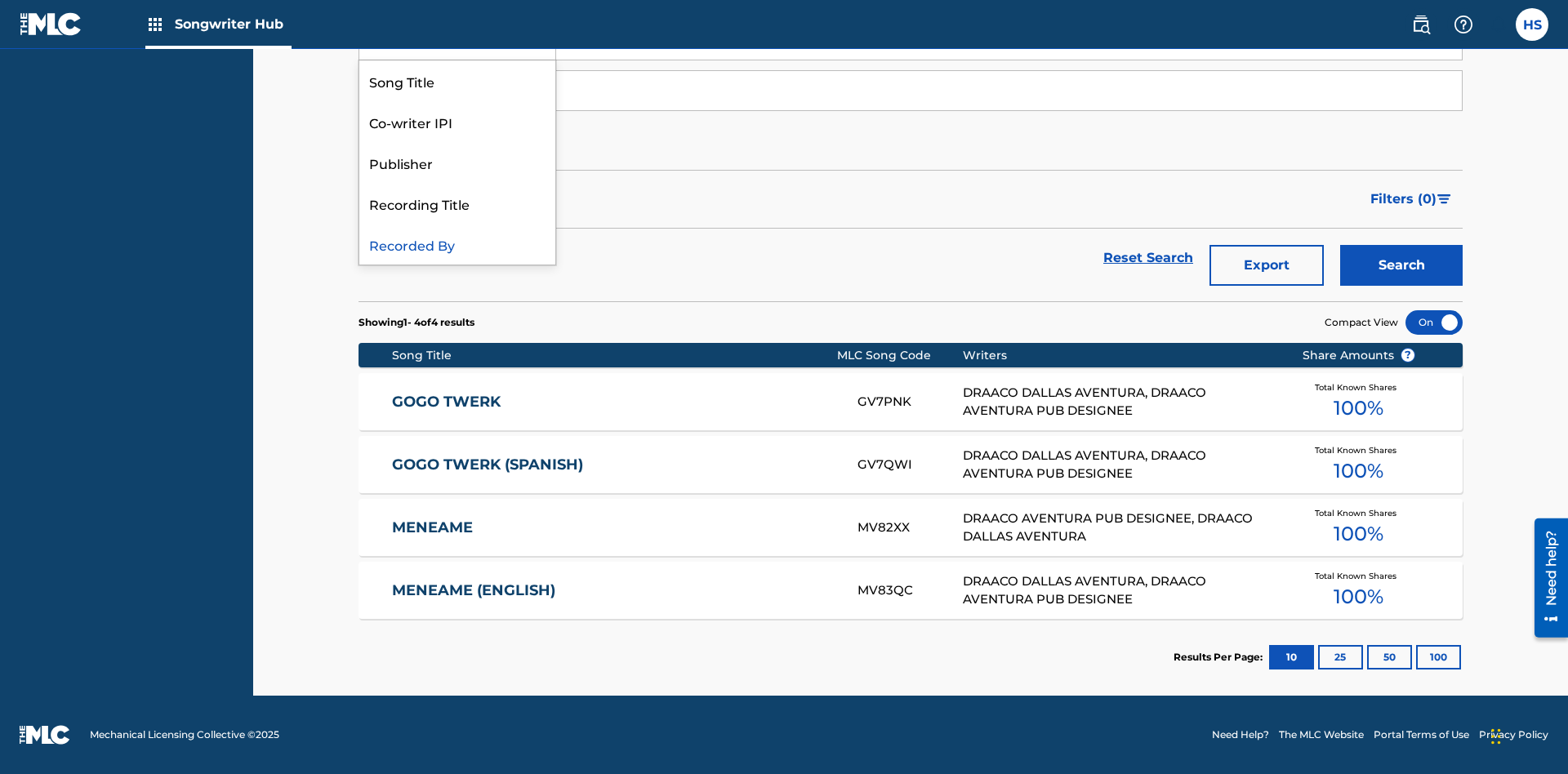
scroll to position [229, 0]
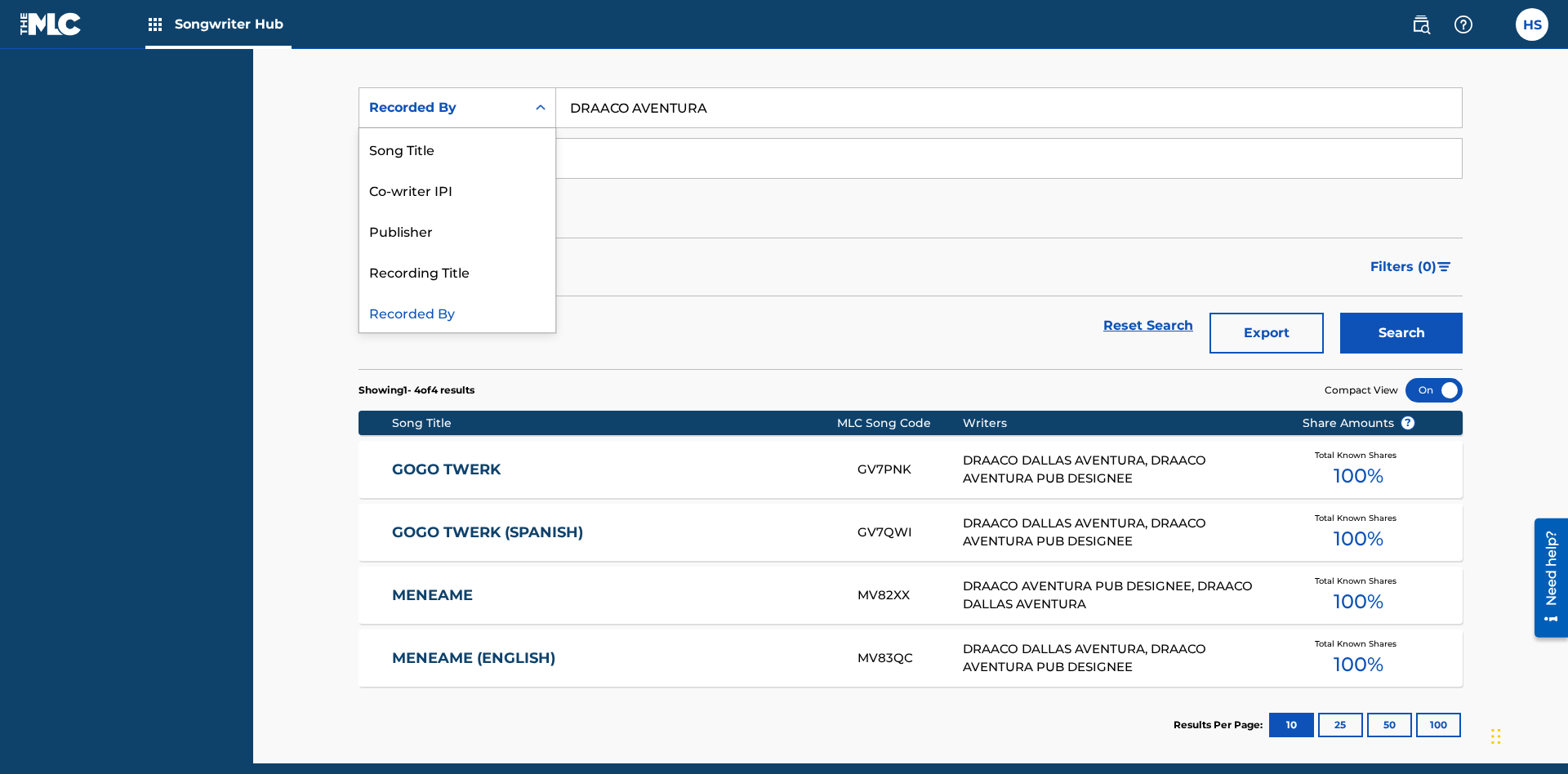
click at [458, 231] on div "Publisher" at bounding box center [458, 230] width 196 height 41
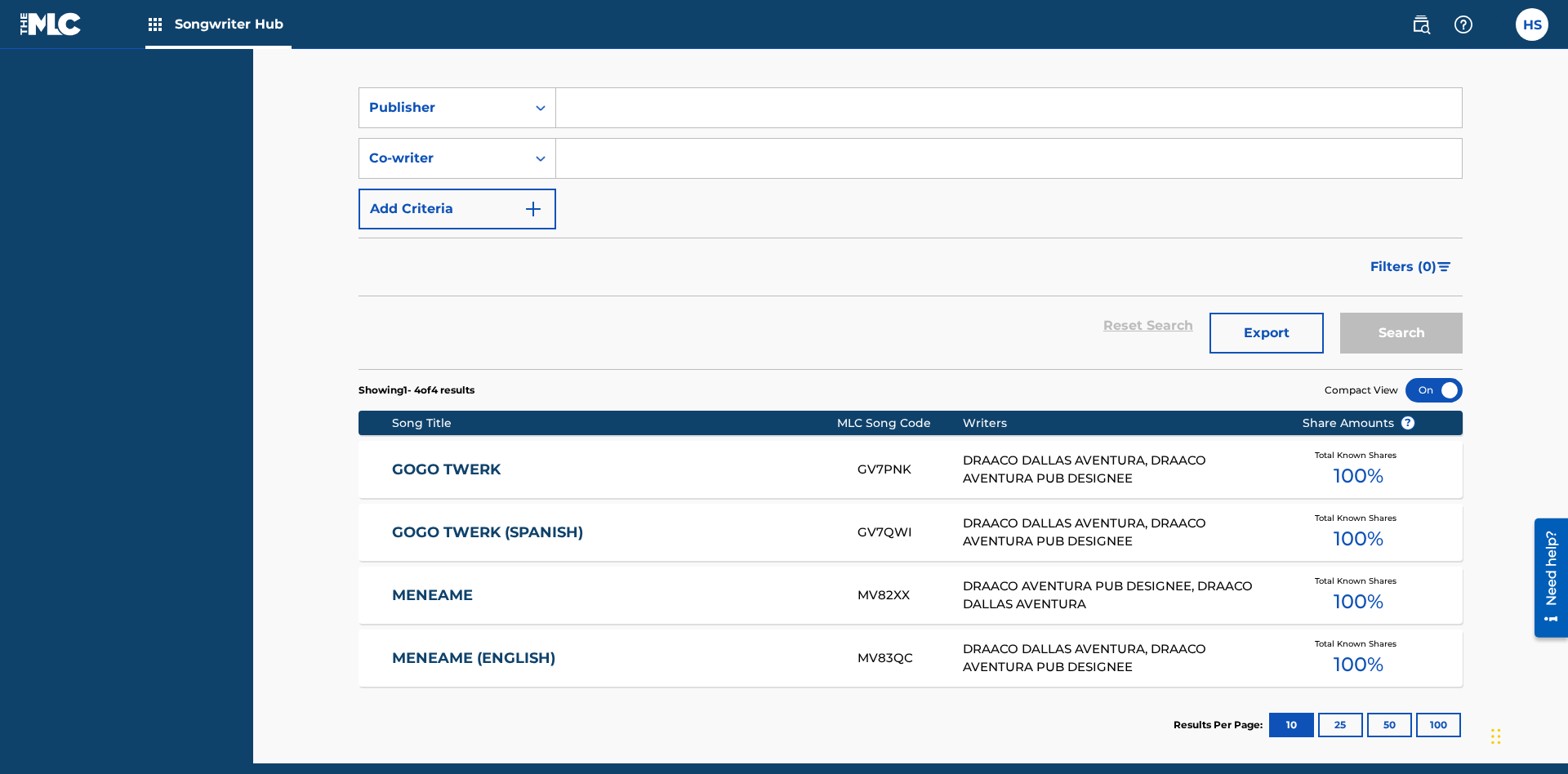
click at [1009, 117] on input "Search Form" at bounding box center [1008, 107] width 905 height 39
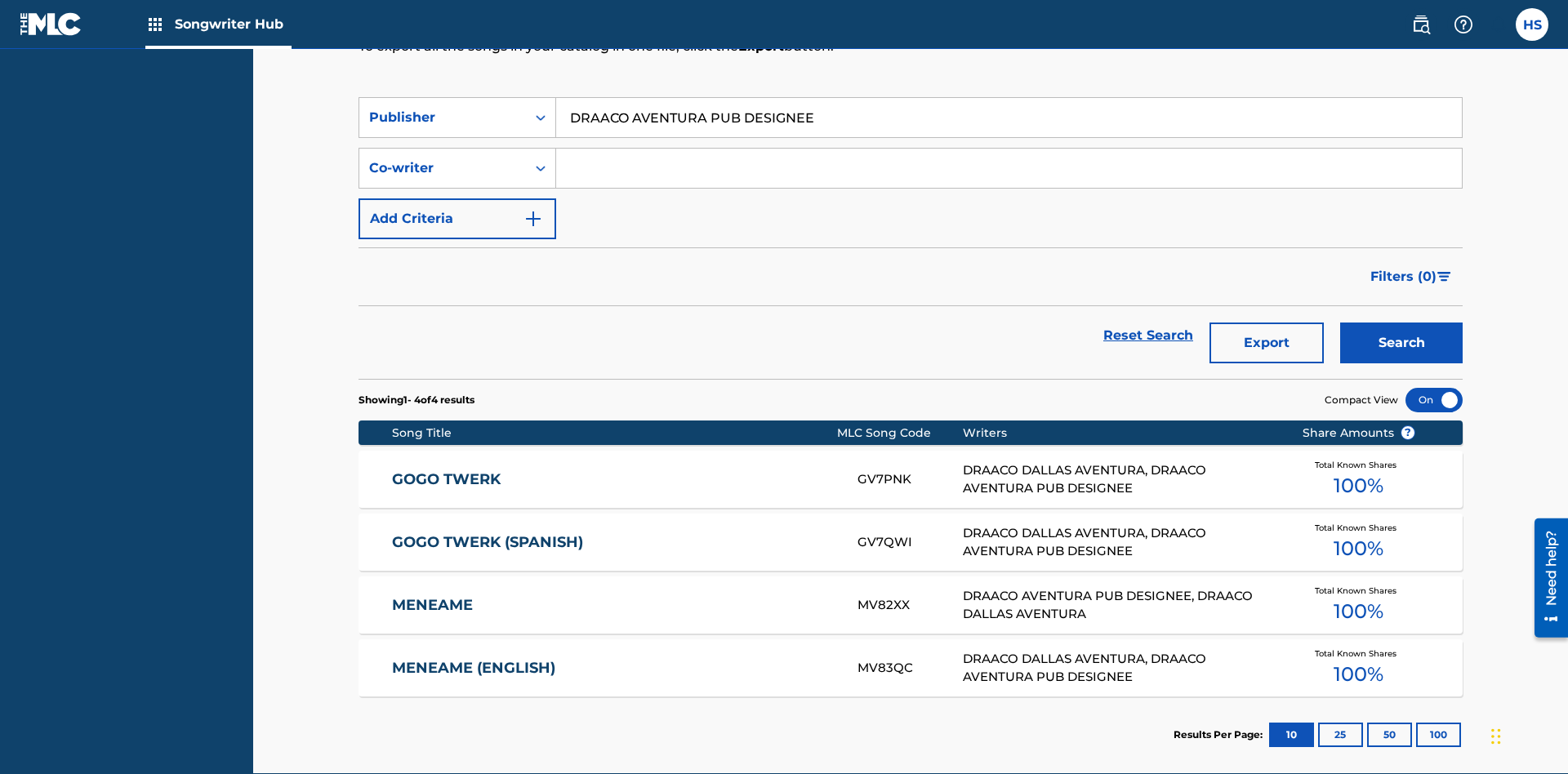
type input "DRAACO AVENTURA PUB DESIGNEE"
click at [1401, 322] on button "Search" at bounding box center [1401, 342] width 123 height 41
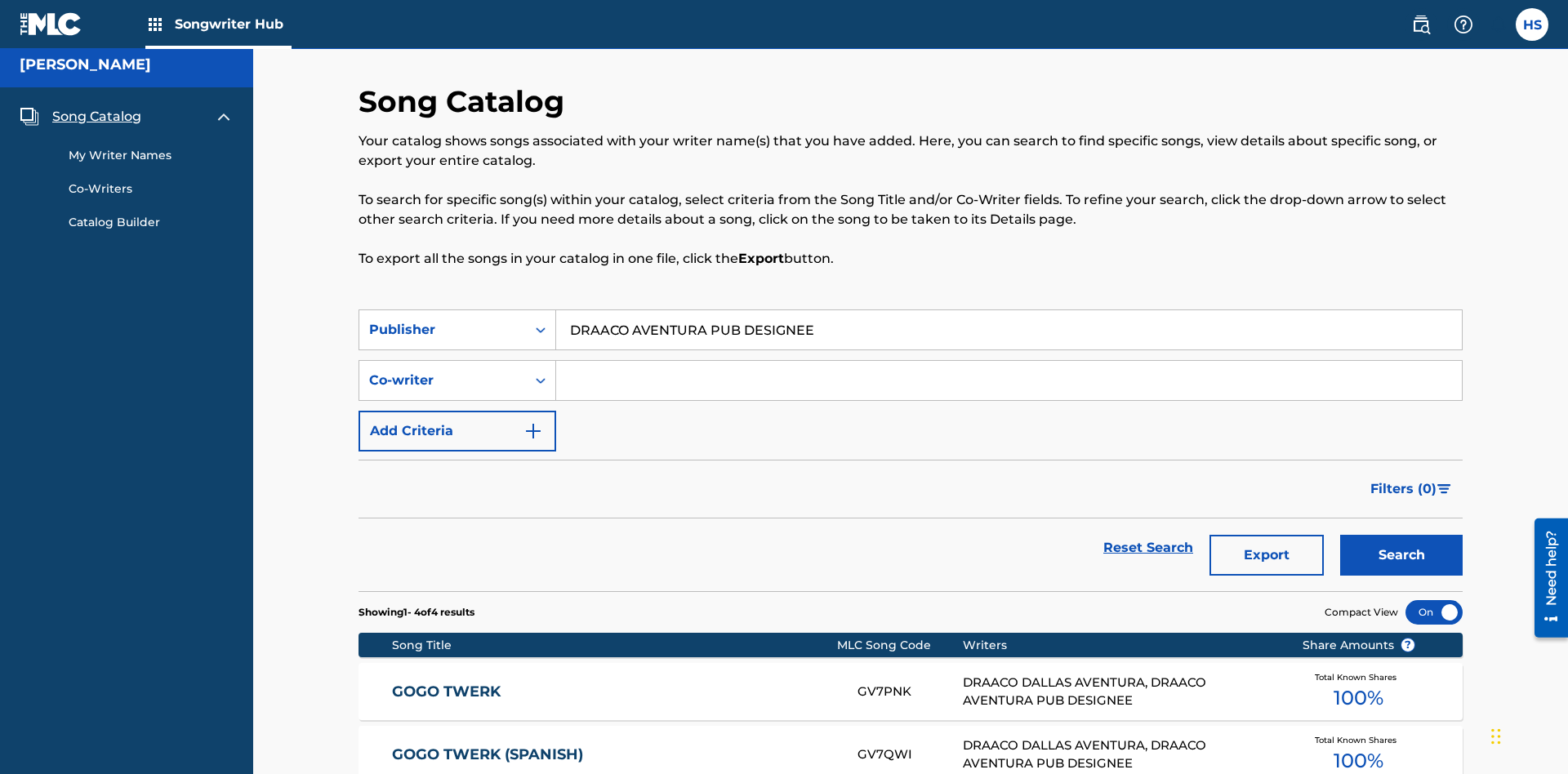
scroll to position [229, 0]
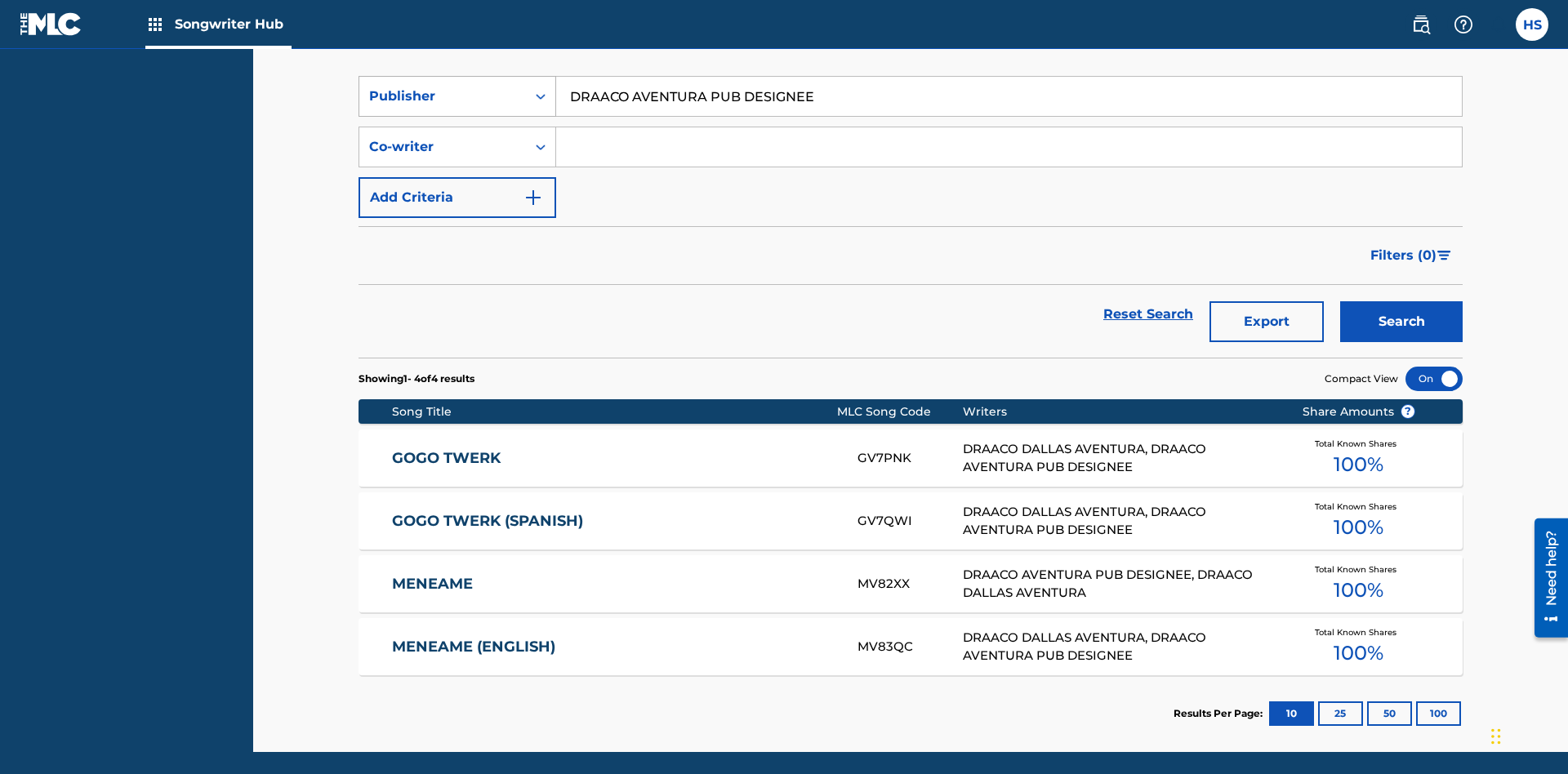
click at [442, 106] on div "Publisher" at bounding box center [442, 96] width 147 height 20
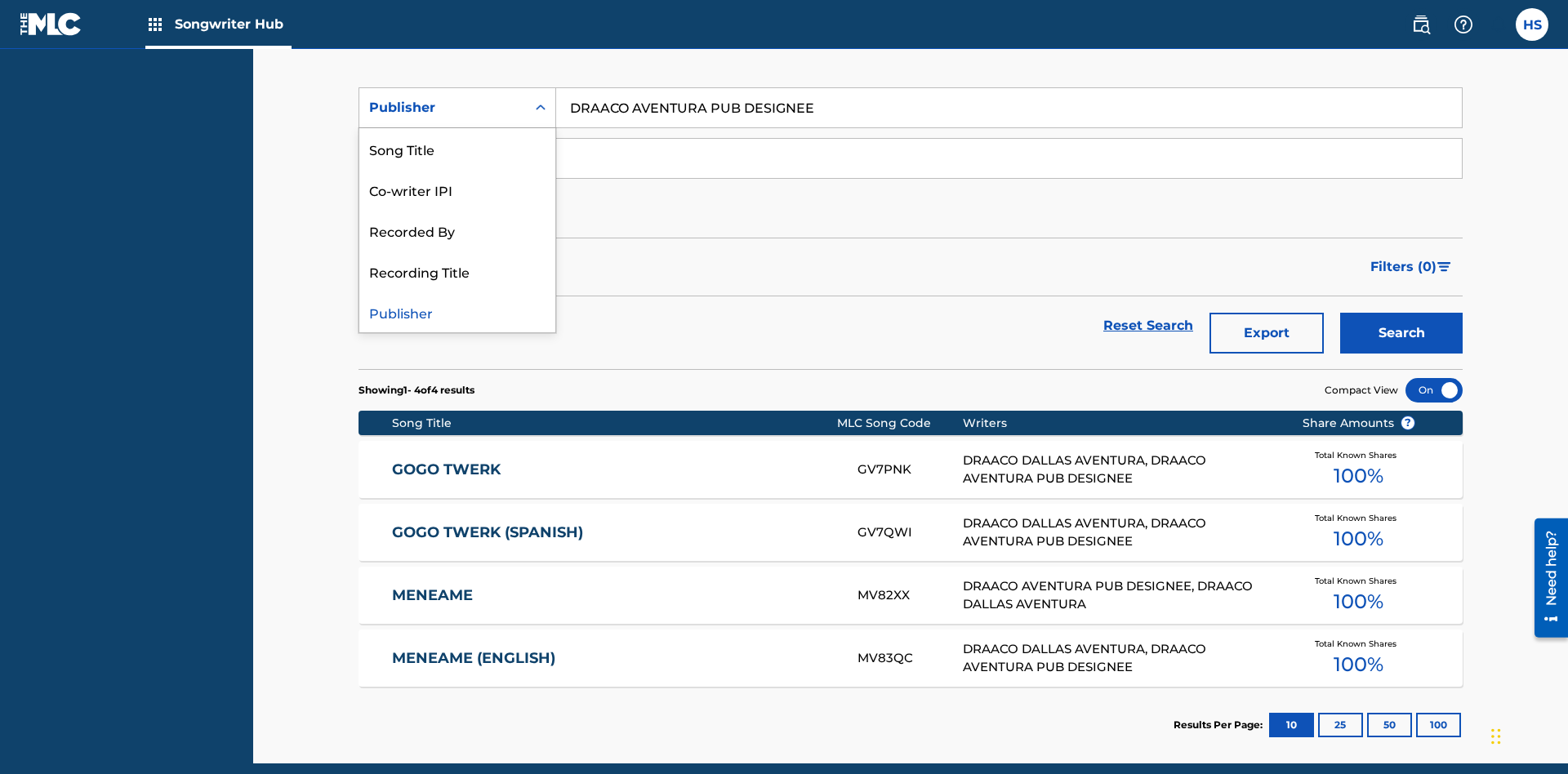
click at [458, 272] on div "Recording Title" at bounding box center [458, 271] width 196 height 41
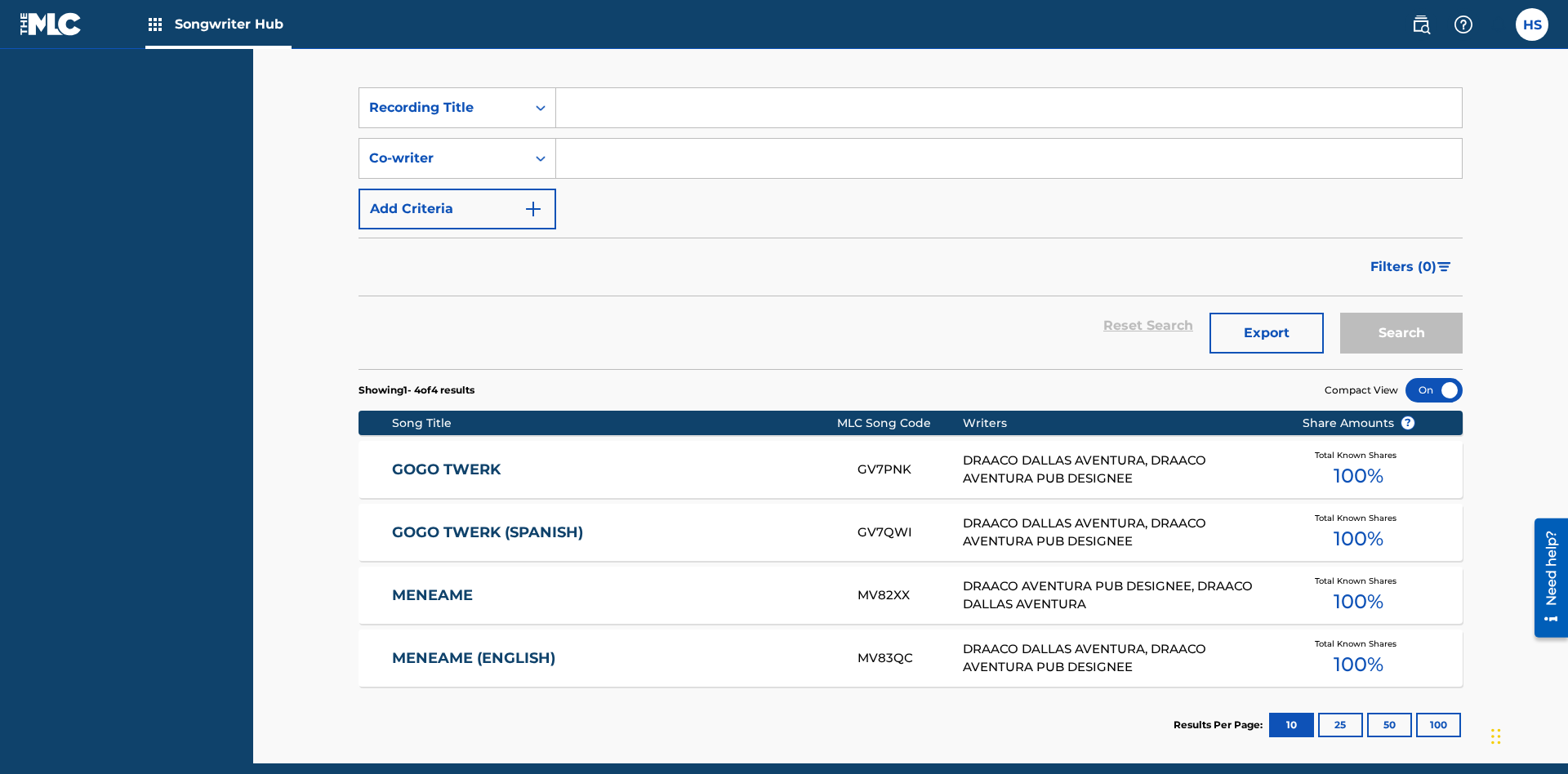
click at [1009, 117] on input "Search Form" at bounding box center [1008, 107] width 905 height 39
